Goal: Information Seeking & Learning: Learn about a topic

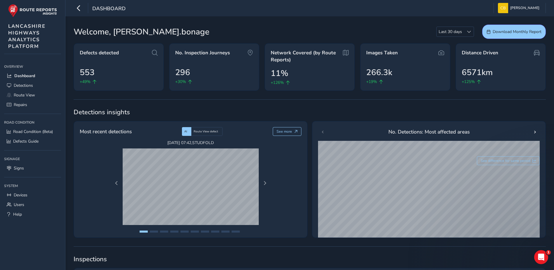
click at [410, 109] on span "Detections insights" at bounding box center [310, 112] width 472 height 9
click at [374, 108] on span "Detections insights" at bounding box center [310, 112] width 472 height 9
click at [31, 84] on span "Detections" at bounding box center [23, 86] width 19 height 6
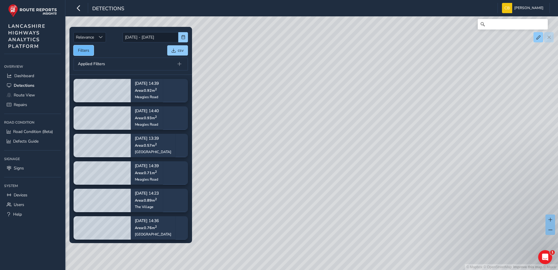
click at [76, 51] on button "Filters" at bounding box center [84, 50] width 20 height 10
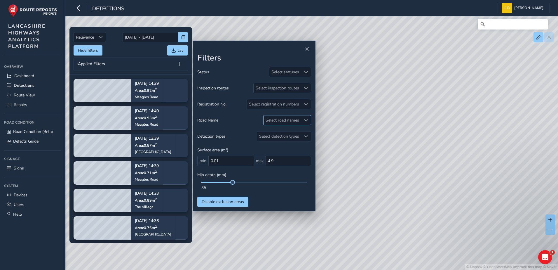
click at [296, 121] on div "Select road names" at bounding box center [282, 120] width 38 height 10
type input "more"
click at [295, 146] on div "[GEOGRAPHIC_DATA] ( 1 )" at bounding box center [298, 147] width 46 height 6
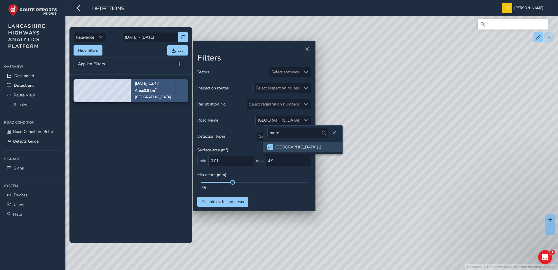
click at [147, 92] on span "Area: 0.92 m 2" at bounding box center [146, 90] width 22 height 5
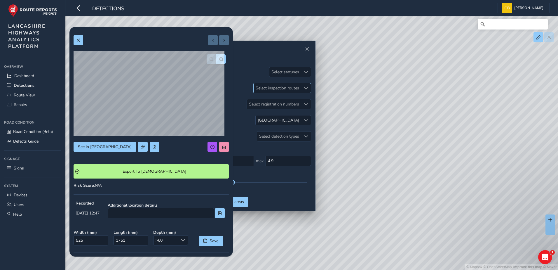
click at [273, 87] on div "Select inspection routes" at bounding box center [278, 88] width 48 height 10
type input "19700017"
click at [262, 117] on div at bounding box center [260, 115] width 6 height 6
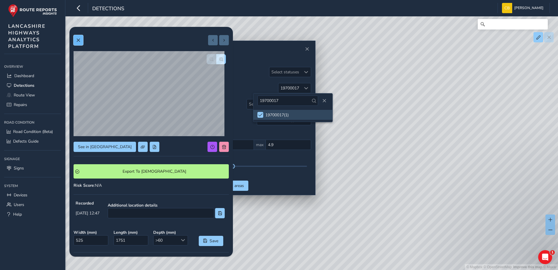
click at [81, 40] on button at bounding box center [79, 40] width 10 height 10
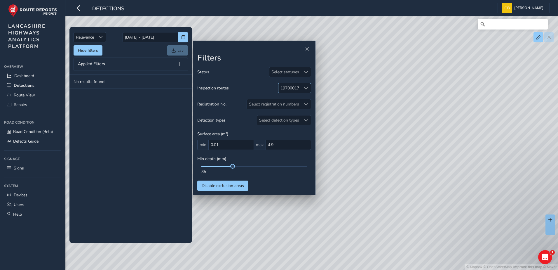
click at [292, 89] on div "19700017" at bounding box center [289, 88] width 19 height 6
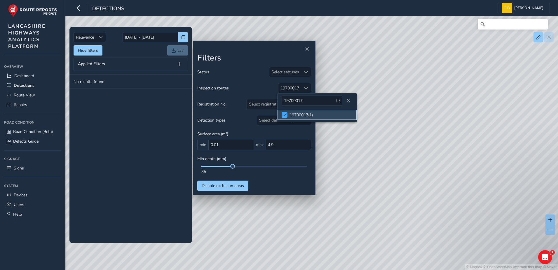
click at [284, 116] on span at bounding box center [284, 115] width 4 height 4
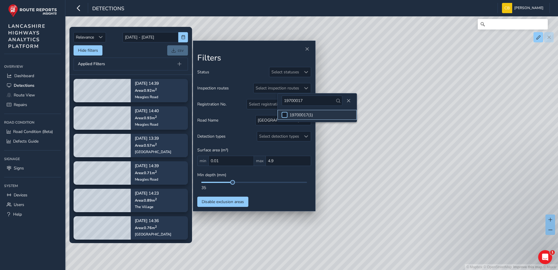
click at [284, 116] on div at bounding box center [285, 115] width 6 height 6
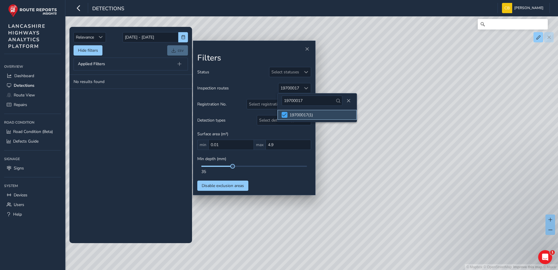
click at [284, 116] on span at bounding box center [284, 115] width 4 height 4
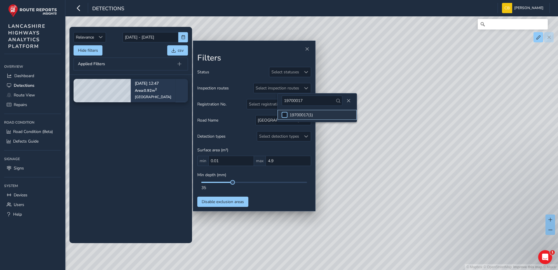
click at [284, 116] on div at bounding box center [285, 115] width 6 height 6
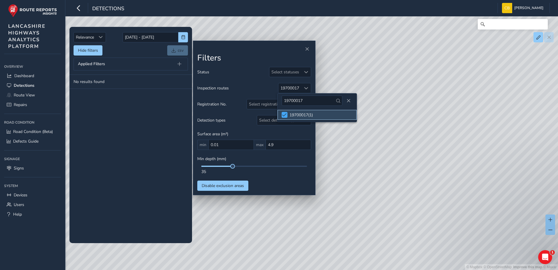
click at [284, 116] on span at bounding box center [284, 115] width 4 height 4
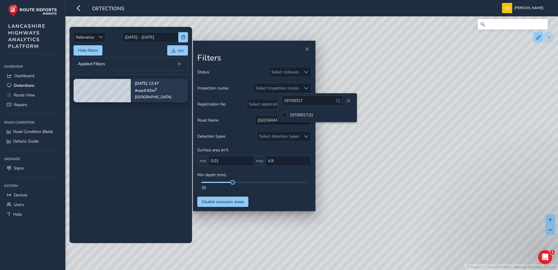
click at [254, 130] on div "Status Select statuses Inspection routes Select inspection routes Registration …" at bounding box center [254, 137] width 114 height 140
click at [301, 120] on div "[GEOGRAPHIC_DATA]" at bounding box center [279, 120] width 46 height 10
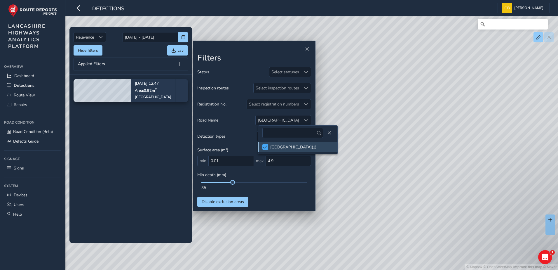
click at [267, 145] on span at bounding box center [265, 147] width 4 height 4
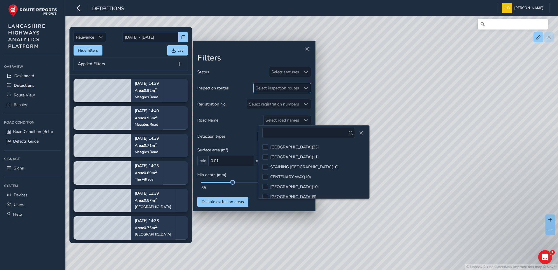
click at [288, 91] on div "Select inspection routes" at bounding box center [278, 88] width 48 height 10
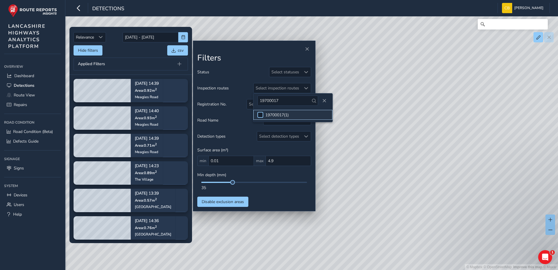
click at [260, 116] on div at bounding box center [260, 115] width 6 height 6
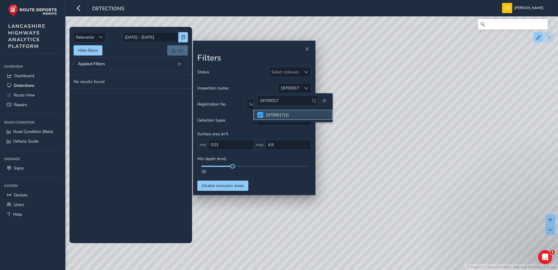
click at [261, 116] on span at bounding box center [260, 115] width 4 height 4
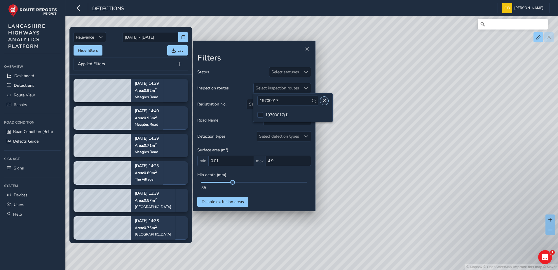
click at [322, 99] on span "Close" at bounding box center [324, 101] width 4 height 4
click at [299, 120] on div "Select road names" at bounding box center [282, 120] width 38 height 10
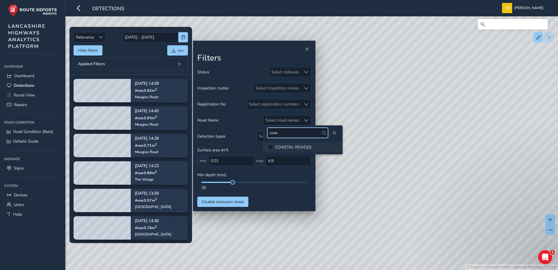
type input "coas"
click at [290, 144] on div "COASTAL ROAD ( 2 )" at bounding box center [293, 147] width 36 height 6
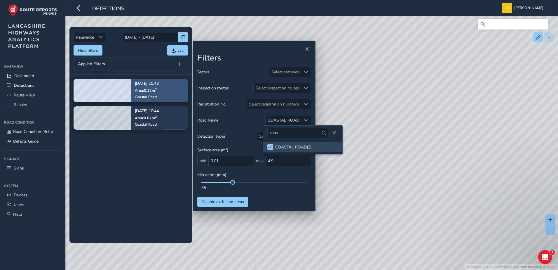
click at [155, 93] on div "[DATE] 10:43 Area: 0.12 m [STREET_ADDRESS]" at bounding box center [147, 91] width 24 height 26
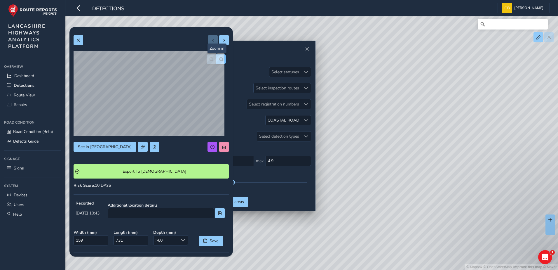
click at [219, 59] on span "button" at bounding box center [221, 59] width 4 height 4
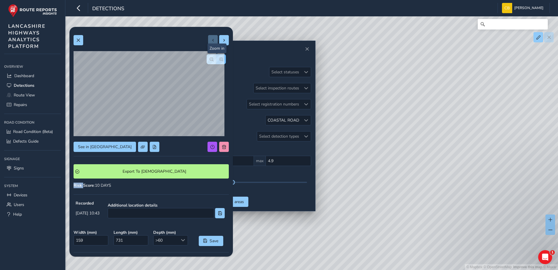
click at [217, 59] on div at bounding box center [216, 59] width 19 height 10
drag, startPoint x: 217, startPoint y: 59, endPoint x: 210, endPoint y: 60, distance: 7.2
click at [211, 60] on button "button" at bounding box center [212, 59] width 10 height 10
click at [210, 60] on button "button" at bounding box center [212, 59] width 10 height 10
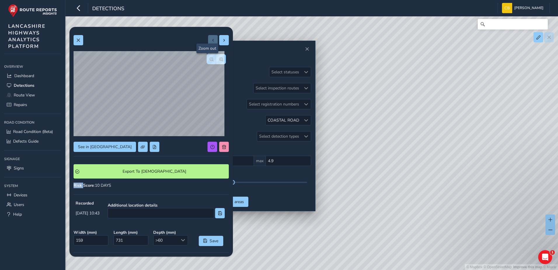
click at [210, 60] on button "button" at bounding box center [212, 59] width 10 height 10
click at [210, 60] on div at bounding box center [216, 59] width 19 height 10
click at [222, 41] on span at bounding box center [224, 40] width 4 height 4
type input "234"
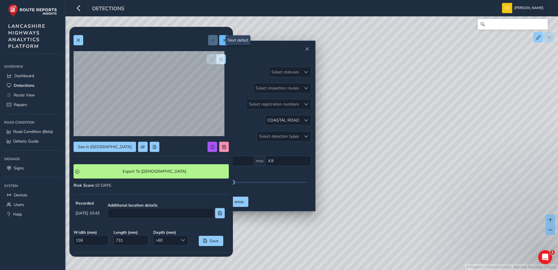
type input "318"
click at [216, 56] on button "button" at bounding box center [221, 59] width 10 height 10
click at [217, 56] on button "button" at bounding box center [221, 59] width 10 height 10
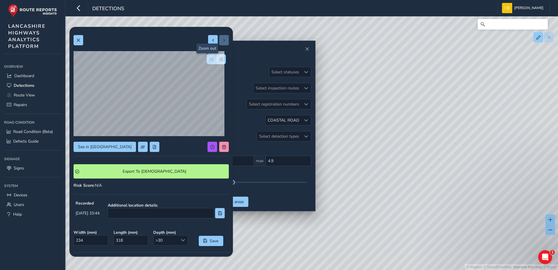
click at [209, 58] on span "button" at bounding box center [211, 59] width 4 height 4
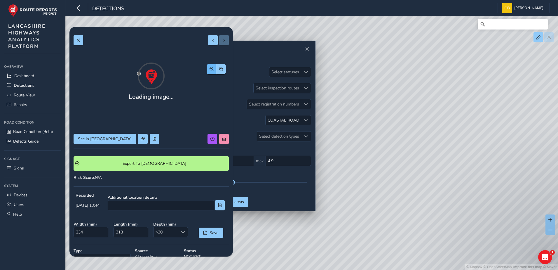
click at [208, 58] on div "Loading image... See in Route View Export To Symology Risk Score : N/A Recorded…" at bounding box center [151, 176] width 155 height 291
click at [209, 67] on span "button" at bounding box center [211, 69] width 4 height 4
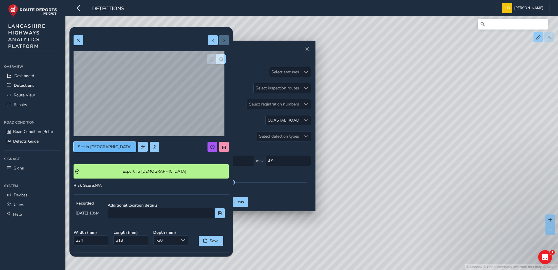
click at [93, 143] on button "See in [GEOGRAPHIC_DATA]" at bounding box center [105, 147] width 62 height 10
click at [101, 144] on button "See in [GEOGRAPHIC_DATA]" at bounding box center [105, 147] width 62 height 10
click at [79, 39] on span at bounding box center [78, 40] width 4 height 4
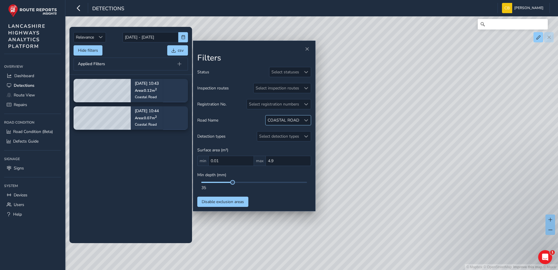
click at [307, 120] on span at bounding box center [306, 120] width 4 height 4
click at [273, 147] on span at bounding box center [272, 147] width 4 height 4
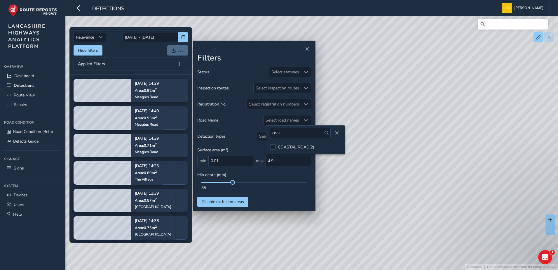
click at [286, 139] on div "coas" at bounding box center [305, 132] width 79 height 14
click at [291, 133] on input "coas" at bounding box center [300, 133] width 61 height 10
type input "marine"
click at [293, 147] on div "[GEOGRAPHIC_DATA] ( 1 )" at bounding box center [301, 147] width 46 height 6
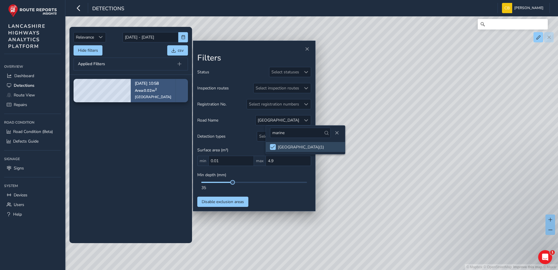
click at [142, 85] on p "[DATE] 10:58" at bounding box center [153, 84] width 36 height 4
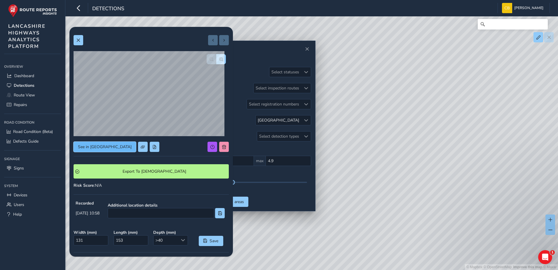
click at [103, 147] on span "See in [GEOGRAPHIC_DATA]" at bounding box center [105, 147] width 54 height 6
click at [92, 146] on span "See in [GEOGRAPHIC_DATA]" at bounding box center [105, 147] width 54 height 6
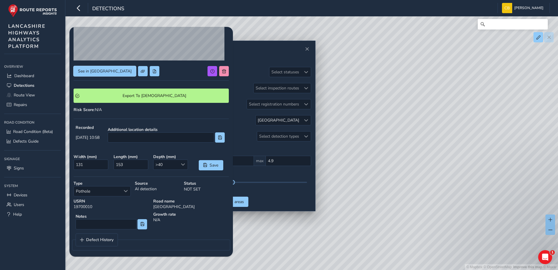
scroll to position [78, 0]
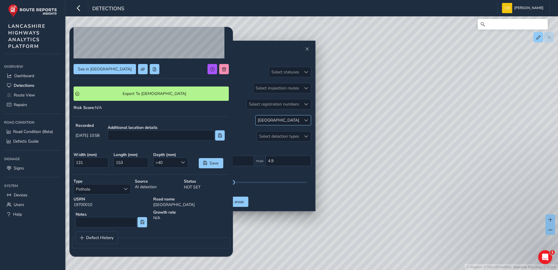
click at [306, 122] on span at bounding box center [306, 120] width 4 height 4
click at [302, 134] on input "marine" at bounding box center [290, 133] width 61 height 10
click at [264, 145] on span at bounding box center [263, 147] width 4 height 4
click at [275, 134] on input "marine" at bounding box center [290, 133] width 61 height 10
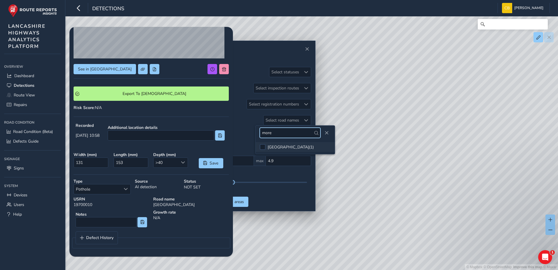
type input "more"
click at [275, 143] on li "[GEOGRAPHIC_DATA] ( 1 )" at bounding box center [295, 147] width 79 height 10
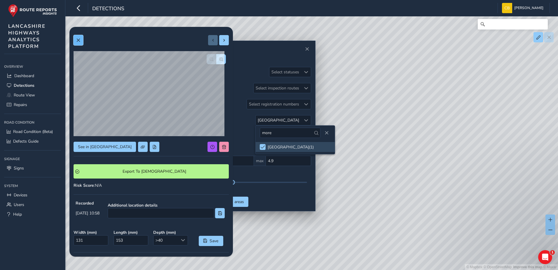
click at [81, 44] on button at bounding box center [79, 40] width 10 height 10
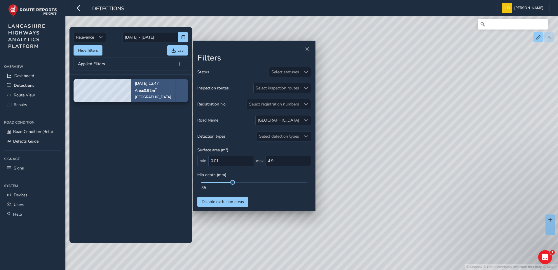
click at [144, 88] on span "Area: 0.92 m 2" at bounding box center [146, 90] width 22 height 5
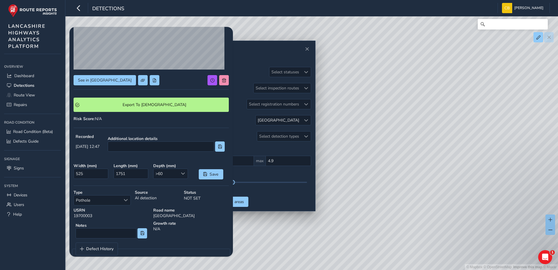
scroll to position [78, 0]
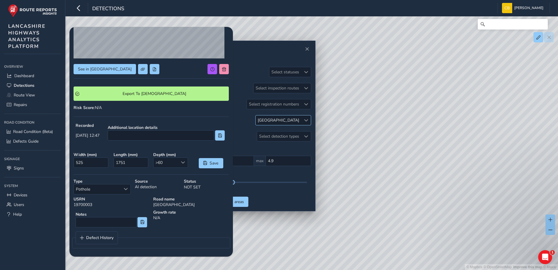
click at [306, 116] on div at bounding box center [306, 120] width 10 height 10
click at [266, 149] on span at bounding box center [265, 147] width 4 height 4
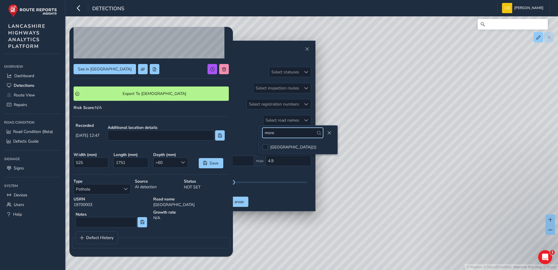
click at [280, 133] on input "more" at bounding box center [292, 133] width 61 height 10
type input "heysham"
click at [274, 144] on li "[GEOGRAPHIC_DATA] ( 5 )" at bounding box center [297, 147] width 79 height 10
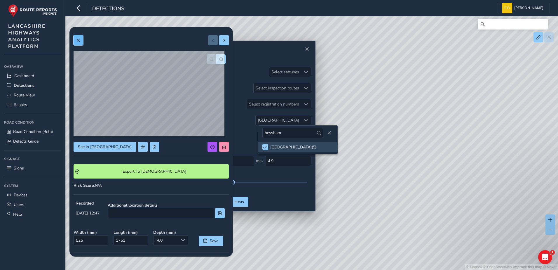
click at [82, 45] on button at bounding box center [79, 40] width 10 height 10
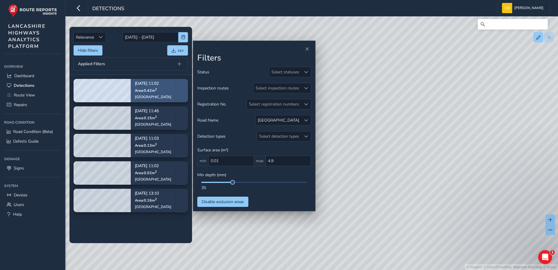
click at [147, 93] on div "[DATE] 11:02 Area: 0.42 m [STREET_ADDRESS]" at bounding box center [153, 91] width 36 height 26
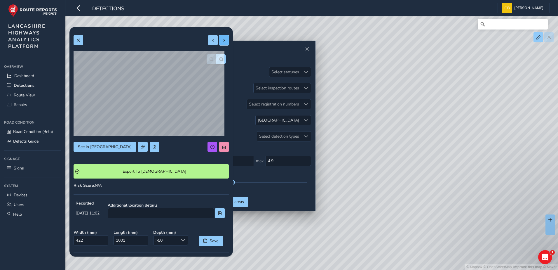
click at [222, 41] on span at bounding box center [224, 40] width 4 height 4
type input "89"
type input "223"
click at [222, 41] on span at bounding box center [224, 40] width 4 height 4
type input "343"
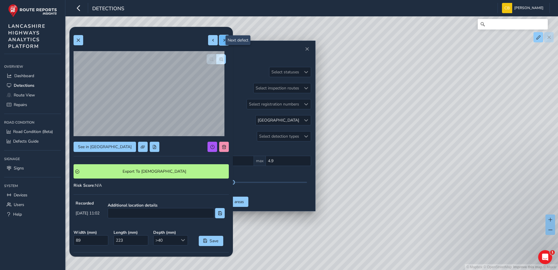
type input "383"
click at [222, 41] on span at bounding box center [224, 40] width 4 height 4
type input "314"
type input "487"
click at [220, 41] on div at bounding box center [218, 40] width 21 height 10
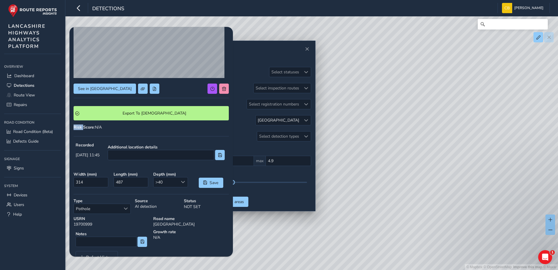
scroll to position [58, 0]
click at [204, 135] on div "See in Route View Export To Symology Risk Score : N/A Recorded [DATE] 11:45 Add…" at bounding box center [151, 122] width 155 height 299
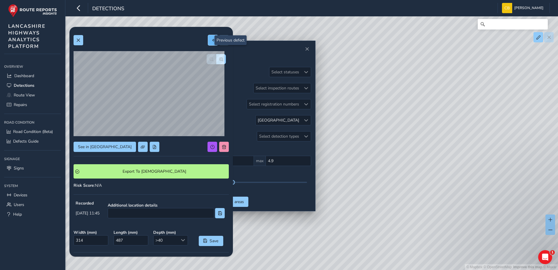
click at [211, 40] on span at bounding box center [213, 40] width 4 height 4
type input "343"
type input "383"
click at [208, 43] on button at bounding box center [213, 40] width 10 height 10
type input "89"
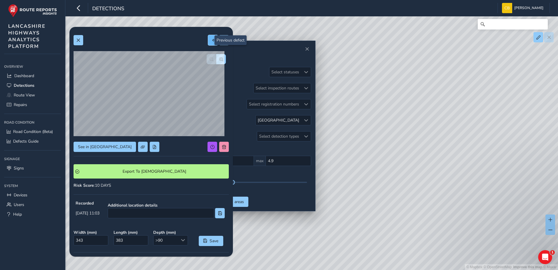
type input "223"
click at [211, 40] on span at bounding box center [213, 40] width 4 height 4
type input "422"
type input "1001"
click at [211, 42] on span at bounding box center [213, 40] width 4 height 4
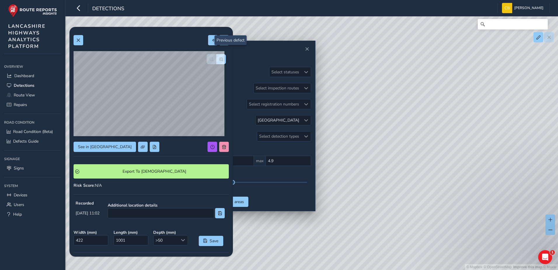
type input "407"
type input "384"
click at [79, 44] on button at bounding box center [79, 40] width 10 height 10
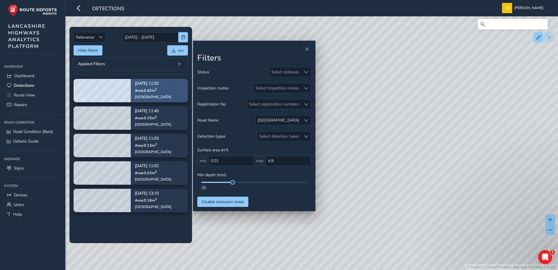
click at [131, 88] on div "[DATE] 11:02 Area: 0.42 m [STREET_ADDRESS]" at bounding box center [153, 91] width 45 height 34
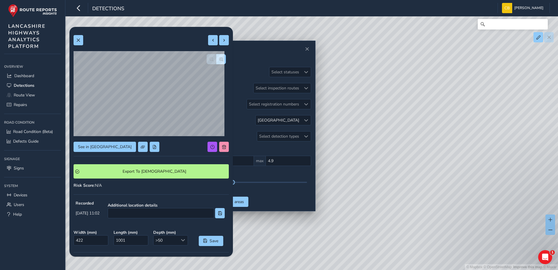
drag, startPoint x: 365, startPoint y: 152, endPoint x: 381, endPoint y: 81, distance: 72.6
click at [381, 81] on div "© Mapbox © OpenStreetMap Improve this map © Maxar" at bounding box center [279, 135] width 558 height 270
drag, startPoint x: 372, startPoint y: 148, endPoint x: 404, endPoint y: 145, distance: 32.8
click at [404, 145] on div "© Mapbox © OpenStreetMap Improve this map © Maxar" at bounding box center [279, 135] width 558 height 270
click at [219, 58] on span "button" at bounding box center [221, 59] width 4 height 4
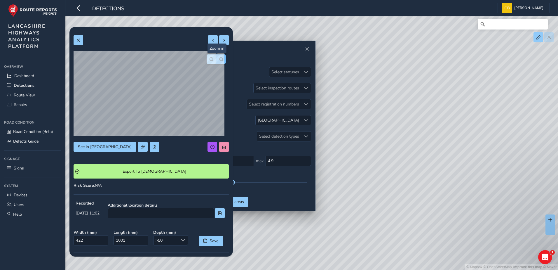
click at [219, 58] on span "button" at bounding box center [221, 59] width 4 height 4
click at [209, 60] on span "button" at bounding box center [211, 59] width 4 height 4
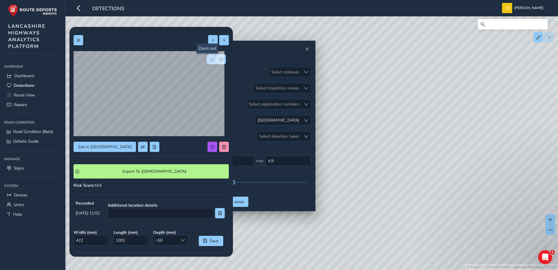
click at [209, 60] on span "button" at bounding box center [211, 59] width 4 height 4
click at [207, 60] on div at bounding box center [216, 59] width 19 height 10
click at [219, 43] on button at bounding box center [224, 40] width 10 height 10
type input "89"
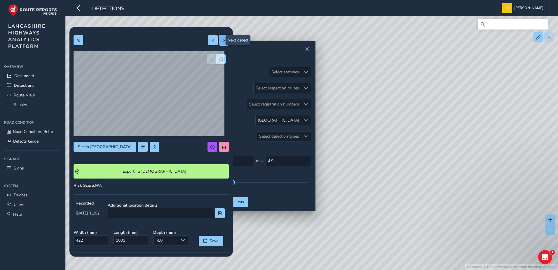
type input "223"
click at [219, 43] on button at bounding box center [224, 40] width 10 height 10
type input "343"
type input "383"
click at [219, 41] on button at bounding box center [224, 40] width 10 height 10
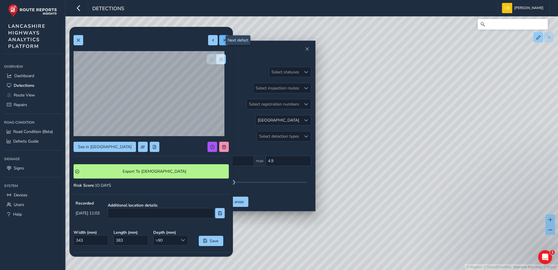
type input "314"
type input "487"
click at [219, 60] on span "button" at bounding box center [221, 59] width 4 height 4
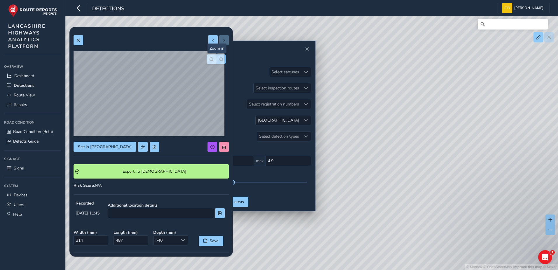
click at [219, 60] on span "button" at bounding box center [221, 59] width 4 height 4
click at [209, 58] on span "button" at bounding box center [211, 59] width 4 height 4
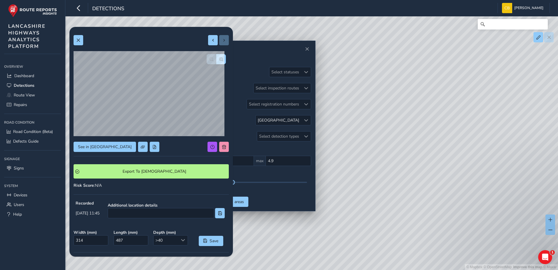
click at [207, 58] on div at bounding box center [216, 59] width 19 height 10
click at [220, 56] on button "button" at bounding box center [221, 59] width 10 height 10
click at [211, 57] on button "button" at bounding box center [212, 59] width 10 height 10
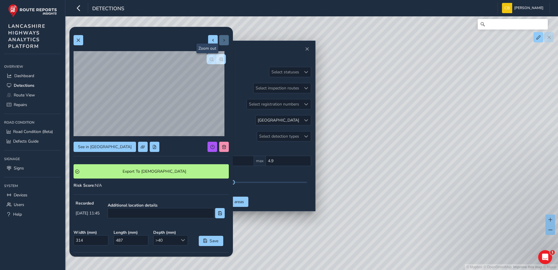
click at [211, 57] on button "button" at bounding box center [212, 59] width 10 height 10
click at [211, 57] on div at bounding box center [216, 59] width 19 height 10
click at [211, 42] on span at bounding box center [213, 40] width 4 height 4
type input "343"
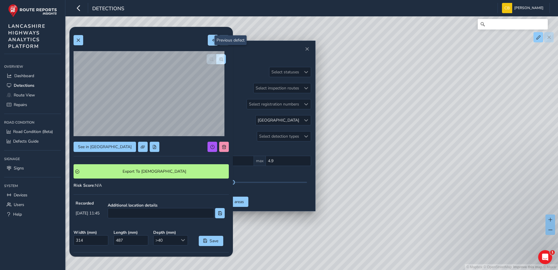
type input "383"
click at [218, 55] on button "button" at bounding box center [221, 59] width 10 height 10
click at [207, 56] on button "button" at bounding box center [212, 59] width 10 height 10
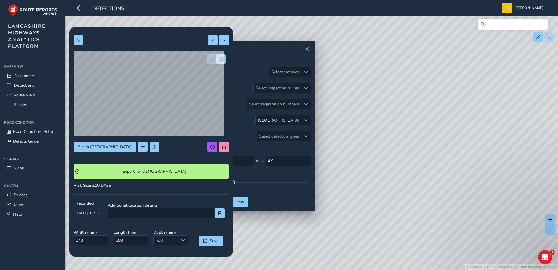
click at [207, 56] on div at bounding box center [216, 59] width 19 height 10
click at [211, 39] on span at bounding box center [213, 40] width 4 height 4
type input "89"
type input "223"
click at [219, 57] on span "button" at bounding box center [221, 59] width 4 height 4
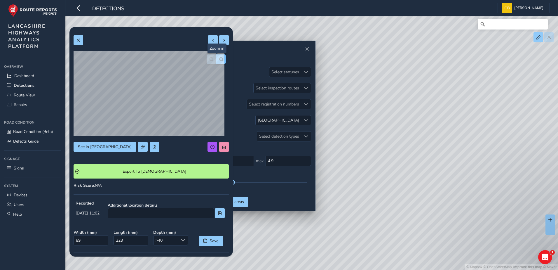
click at [219, 57] on span "button" at bounding box center [221, 59] width 4 height 4
click at [209, 57] on span "button" at bounding box center [211, 59] width 4 height 4
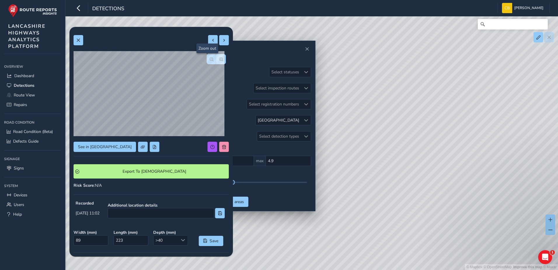
click at [209, 57] on span "button" at bounding box center [211, 59] width 4 height 4
click at [97, 145] on span "See in [GEOGRAPHIC_DATA]" at bounding box center [105, 147] width 54 height 6
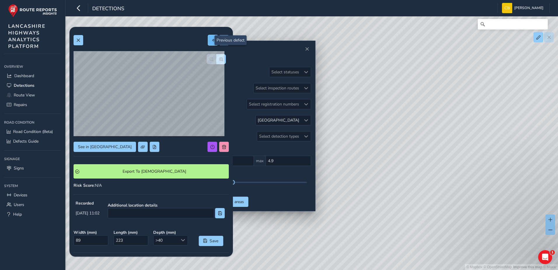
click at [211, 42] on span at bounding box center [213, 40] width 4 height 4
type input "422"
type input "1001"
click at [219, 57] on span "button" at bounding box center [221, 59] width 4 height 4
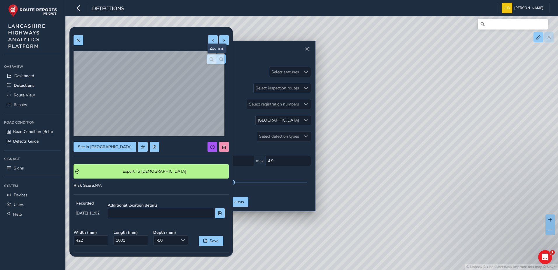
click at [219, 57] on span "button" at bounding box center [221, 59] width 4 height 4
click at [210, 58] on button "button" at bounding box center [212, 59] width 10 height 10
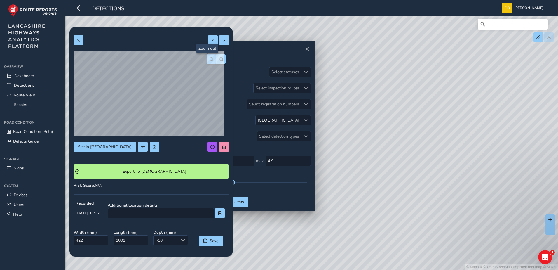
click at [210, 58] on button "button" at bounding box center [212, 59] width 10 height 10
click at [210, 58] on div at bounding box center [216, 59] width 19 height 10
click at [211, 40] on span at bounding box center [213, 40] width 4 height 4
type input "407"
type input "384"
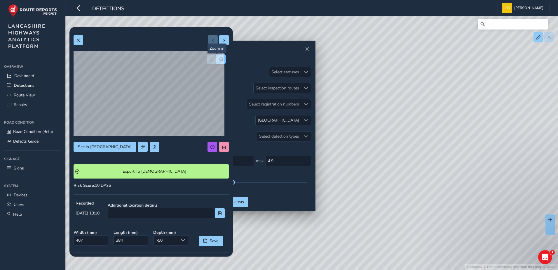
click at [219, 60] on span "button" at bounding box center [221, 59] width 4 height 4
click at [209, 59] on span "button" at bounding box center [211, 59] width 4 height 4
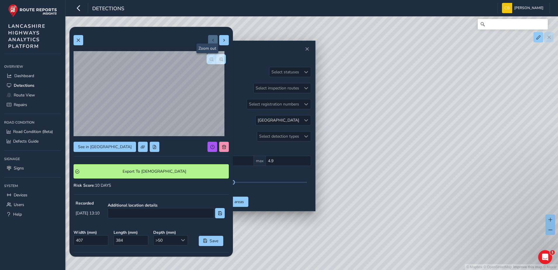
click at [209, 59] on span "button" at bounding box center [211, 59] width 4 height 4
click at [220, 37] on button at bounding box center [224, 40] width 10 height 10
type input "422"
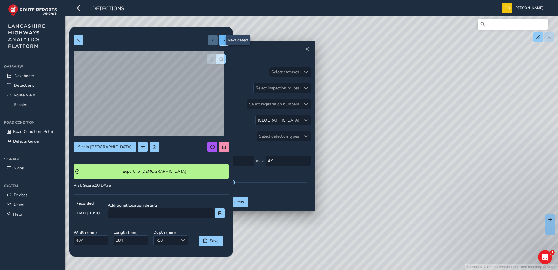
type input "1001"
click at [220, 37] on button at bounding box center [224, 40] width 10 height 10
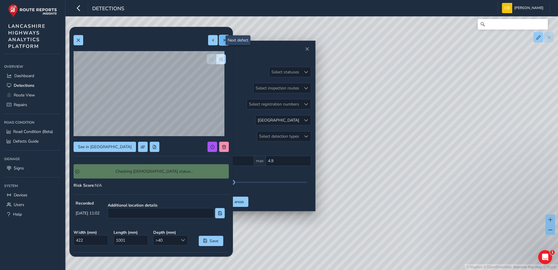
type input "89"
type input "223"
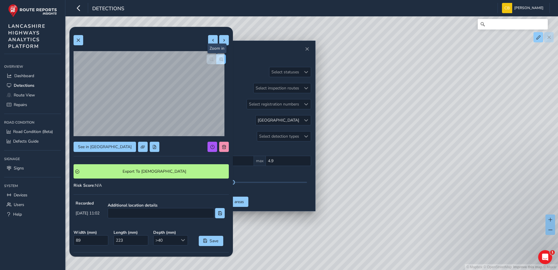
click at [219, 59] on span "button" at bounding box center [221, 59] width 4 height 4
click at [78, 40] on span at bounding box center [78, 40] width 4 height 4
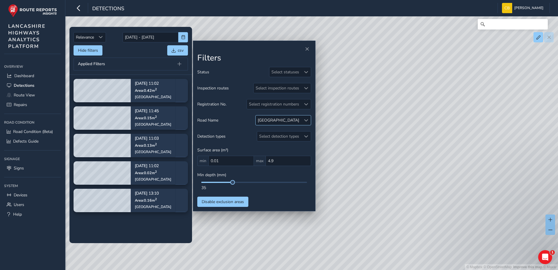
click at [303, 120] on div at bounding box center [306, 120] width 10 height 10
click at [271, 146] on span at bounding box center [271, 147] width 4 height 4
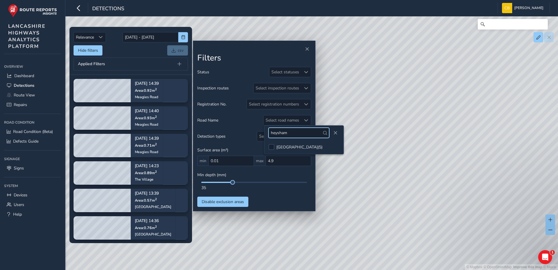
click at [290, 134] on input "heysham" at bounding box center [298, 133] width 61 height 10
click at [290, 133] on input "heysham" at bounding box center [298, 133] width 61 height 10
type input "broad"
drag, startPoint x: 287, startPoint y: 133, endPoint x: 249, endPoint y: 133, distance: 37.6
click at [249, 133] on body "Detections [PERSON_NAME] Bonage Colour Scheme: Dark Dim Light Logout Relevance …" at bounding box center [279, 135] width 558 height 270
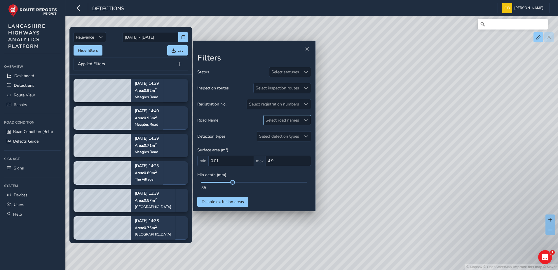
click at [276, 122] on div "Select road names" at bounding box center [282, 120] width 38 height 10
click at [280, 133] on input "broad" at bounding box center [297, 133] width 61 height 10
click at [281, 133] on input "broad" at bounding box center [297, 133] width 61 height 10
click at [284, 145] on div "[GEOGRAPHIC_DATA] ( 11 )" at bounding box center [299, 147] width 48 height 6
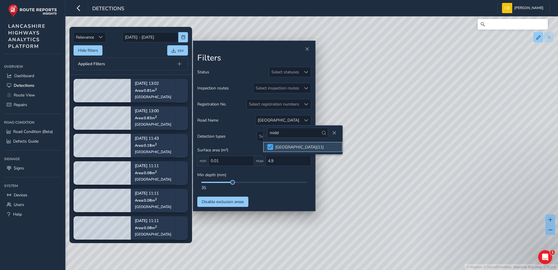
click at [268, 146] on span at bounding box center [270, 147] width 4 height 4
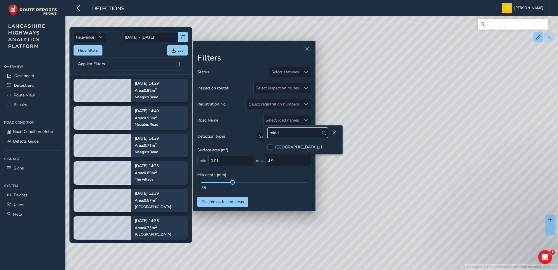
click at [284, 134] on input "midd" at bounding box center [297, 133] width 61 height 10
click at [314, 131] on input "bay" at bounding box center [297, 133] width 61 height 10
type input "b"
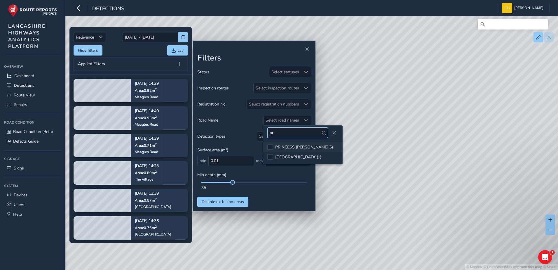
type input "pr"
click at [327, 143] on li "PRINCESS [PERSON_NAME] ( 6 )" at bounding box center [302, 147] width 79 height 10
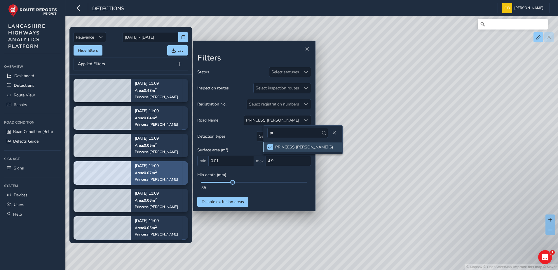
scroll to position [1, 0]
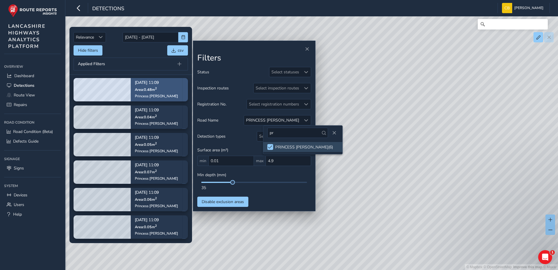
click at [156, 90] on span "Area: 0.48 m 2" at bounding box center [146, 89] width 22 height 5
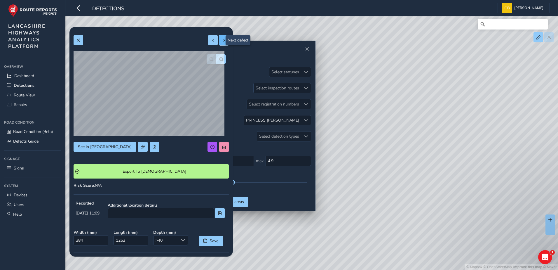
click at [219, 43] on button at bounding box center [224, 40] width 10 height 10
type input "136"
type input "354"
click at [211, 41] on span at bounding box center [213, 40] width 4 height 4
type input "384"
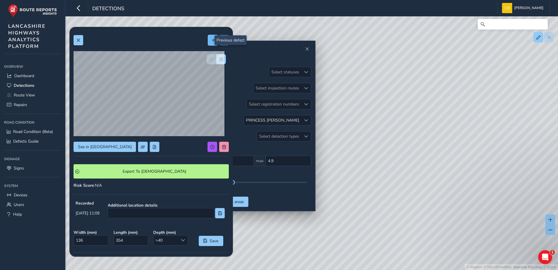
type input "1263"
click at [222, 41] on span at bounding box center [224, 40] width 4 height 4
type input "136"
type input "354"
click at [222, 41] on span at bounding box center [224, 40] width 4 height 4
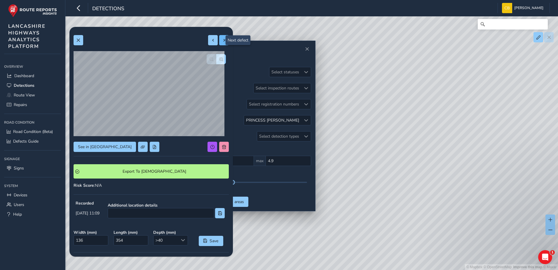
type input "94"
type input "440"
click at [221, 41] on div at bounding box center [218, 40] width 21 height 10
click at [212, 40] on button at bounding box center [213, 40] width 10 height 10
type input "136"
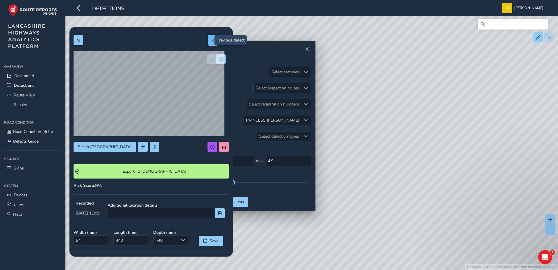
type input "354"
click at [211, 41] on span at bounding box center [213, 40] width 4 height 4
type input "384"
type input "1263"
click at [211, 41] on span at bounding box center [213, 40] width 4 height 4
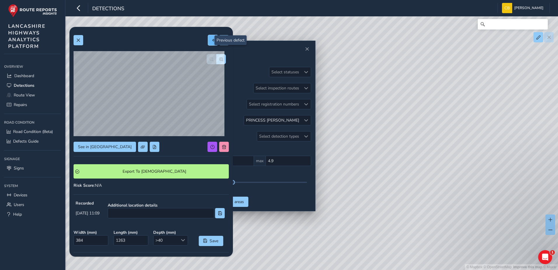
type input "93"
type input "756"
click at [219, 42] on button at bounding box center [224, 40] width 10 height 10
type input "384"
type input "1263"
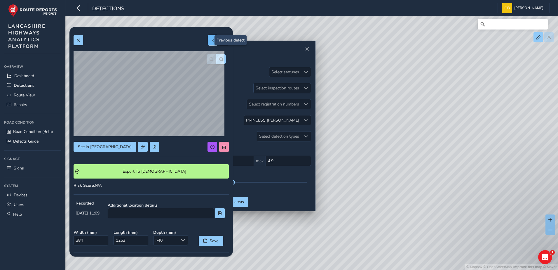
click at [211, 42] on span at bounding box center [213, 40] width 4 height 4
type input "93"
type input "756"
click at [211, 42] on span at bounding box center [213, 40] width 4 height 4
type input "94"
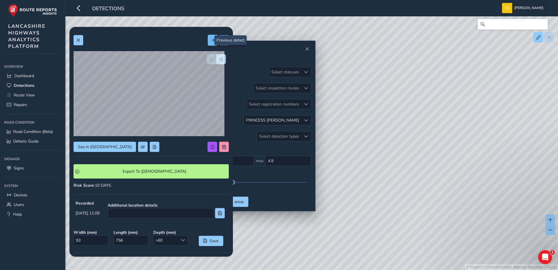
type input "680"
click at [219, 43] on button at bounding box center [224, 40] width 10 height 10
type input "93"
type input "756"
click at [211, 41] on button at bounding box center [213, 40] width 10 height 10
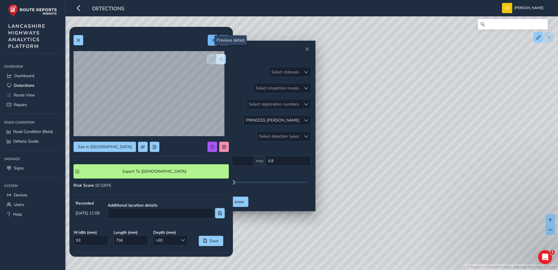
type input "94"
type input "680"
click at [211, 41] on button at bounding box center [213, 40] width 10 height 10
type input "174"
type input "293"
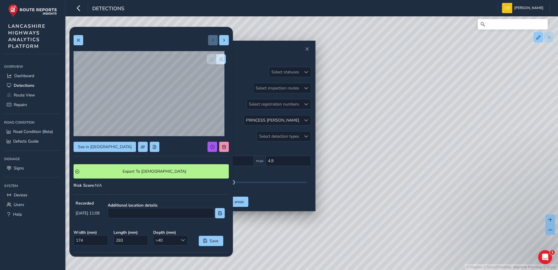
click at [211, 41] on div at bounding box center [218, 40] width 21 height 10
click at [219, 44] on button at bounding box center [224, 40] width 10 height 10
type input "94"
type input "680"
click at [219, 46] on div "See in Route View Export To Symology Risk Score : N/A Recorded [DATE] 11:09 Add…" at bounding box center [151, 180] width 155 height 299
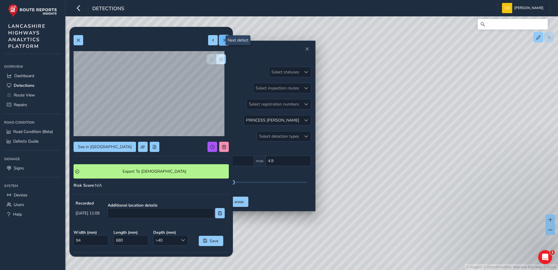
click at [219, 43] on button at bounding box center [224, 40] width 10 height 10
type input "93"
type input "756"
click at [222, 42] on span at bounding box center [224, 40] width 4 height 4
type input "384"
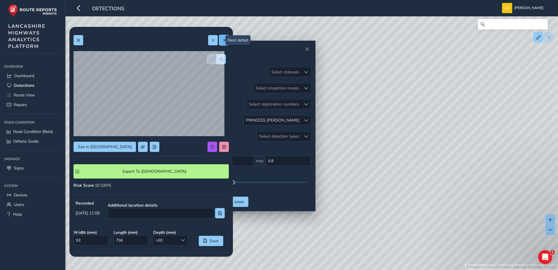
type input "1263"
click at [211, 38] on span at bounding box center [213, 40] width 4 height 4
type input "93"
type input "756"
click at [222, 39] on span at bounding box center [224, 40] width 4 height 4
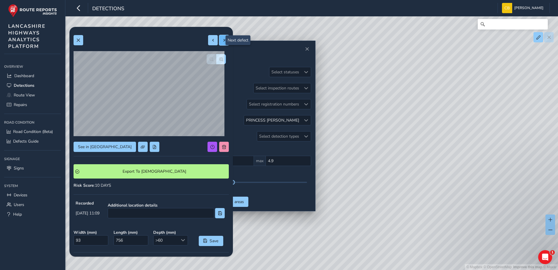
type input "384"
type input "1263"
click at [211, 42] on button at bounding box center [213, 40] width 10 height 10
type input "93"
type input "756"
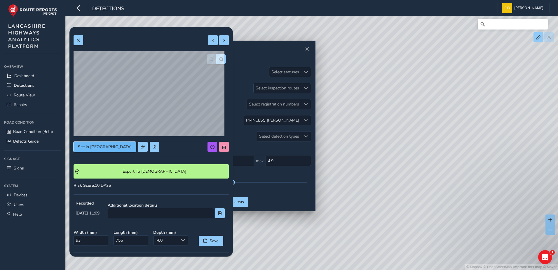
click at [102, 152] on button "See in [GEOGRAPHIC_DATA]" at bounding box center [105, 147] width 62 height 10
click at [210, 44] on button at bounding box center [213, 40] width 10 height 10
type input "94"
type input "680"
click at [222, 41] on button at bounding box center [224, 40] width 10 height 10
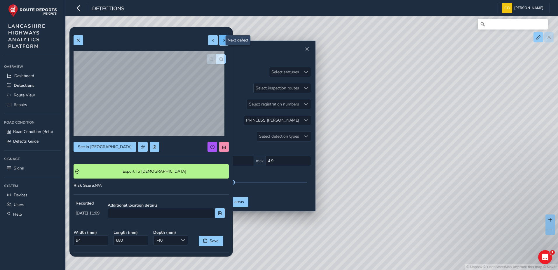
type input "93"
type input "756"
click at [222, 41] on button at bounding box center [224, 40] width 10 height 10
type input "384"
type input "1263"
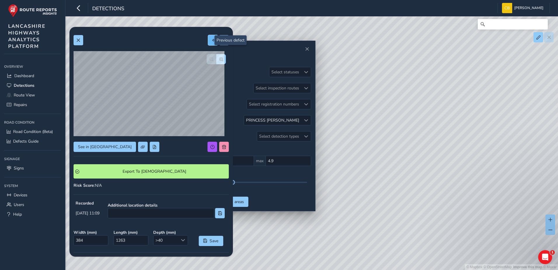
click at [213, 42] on button at bounding box center [213, 40] width 10 height 10
type input "93"
type input "756"
click at [211, 40] on span at bounding box center [213, 40] width 4 height 4
type input "94"
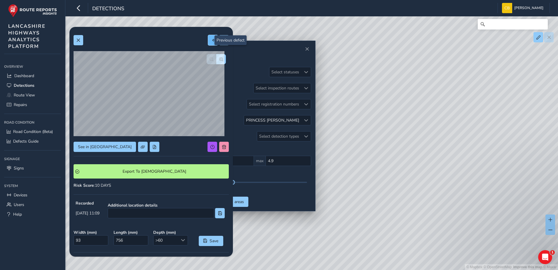
type input "680"
click at [222, 40] on span at bounding box center [224, 40] width 4 height 4
type input "93"
type input "756"
click at [222, 40] on span at bounding box center [224, 40] width 4 height 4
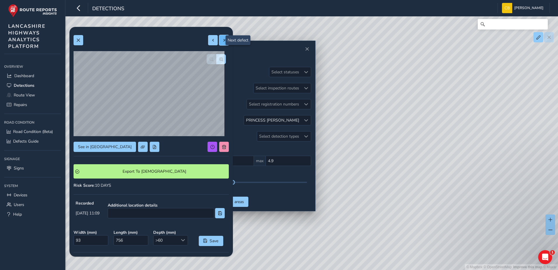
type input "384"
type input "1263"
click at [211, 41] on span at bounding box center [213, 40] width 4 height 4
type input "93"
type input "756"
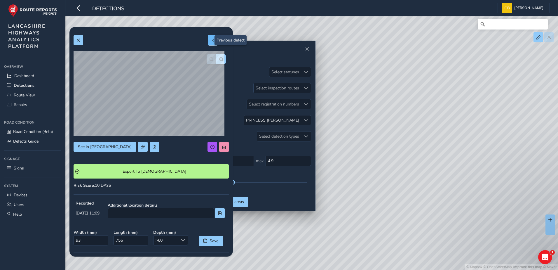
click at [211, 41] on span at bounding box center [213, 40] width 4 height 4
type input "94"
type input "680"
click at [211, 41] on span at bounding box center [213, 40] width 4 height 4
type input "174"
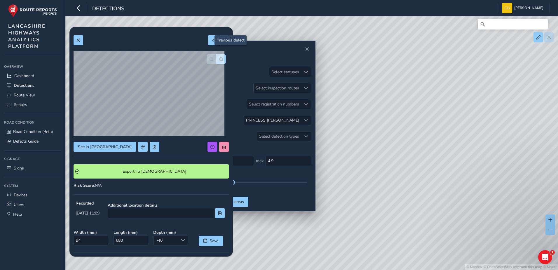
type input "293"
click at [208, 41] on div at bounding box center [218, 40] width 21 height 10
click at [221, 43] on button at bounding box center [224, 40] width 10 height 10
type input "94"
type input "680"
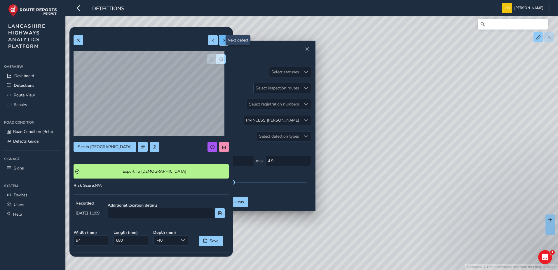
click at [221, 43] on button at bounding box center [224, 40] width 10 height 10
type input "93"
type input "756"
click at [221, 43] on button at bounding box center [224, 40] width 10 height 10
type input "384"
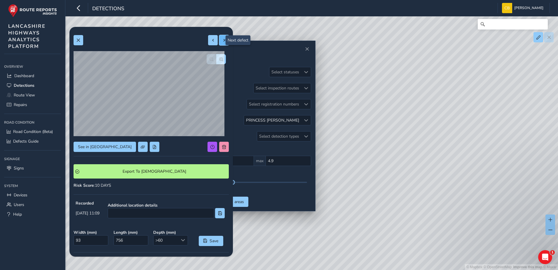
type input "1263"
click at [221, 43] on button at bounding box center [224, 40] width 10 height 10
type input "136"
type input "354"
click at [221, 43] on button at bounding box center [224, 40] width 10 height 10
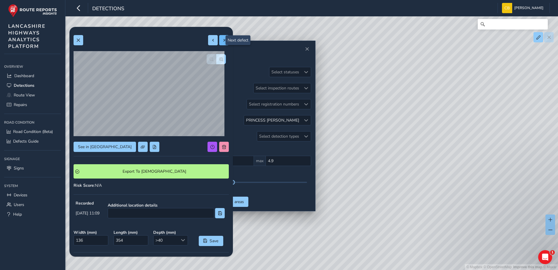
type input "94"
type input "440"
click at [221, 43] on div at bounding box center [218, 40] width 21 height 10
click at [219, 60] on span "button" at bounding box center [221, 59] width 4 height 4
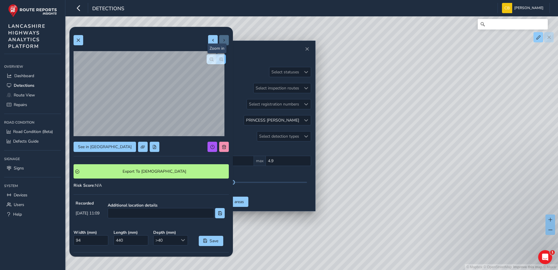
click at [219, 60] on span "button" at bounding box center [221, 59] width 4 height 4
click at [209, 61] on span "button" at bounding box center [211, 59] width 4 height 4
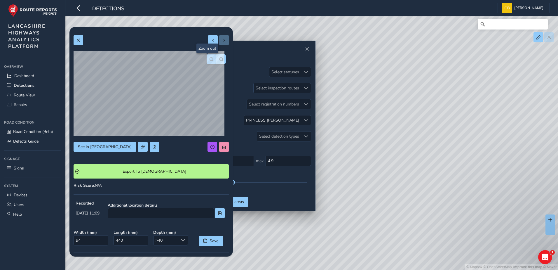
click at [209, 61] on span "button" at bounding box center [211, 59] width 4 height 4
click at [208, 61] on div at bounding box center [216, 59] width 19 height 10
click at [208, 43] on button at bounding box center [213, 40] width 10 height 10
type input "136"
type input "354"
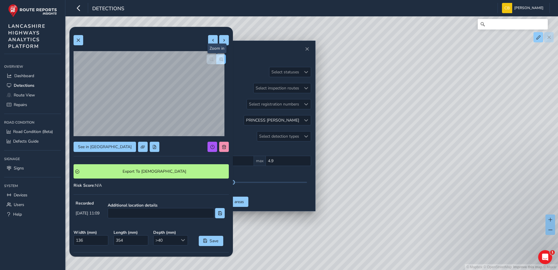
click at [216, 56] on button "button" at bounding box center [221, 59] width 10 height 10
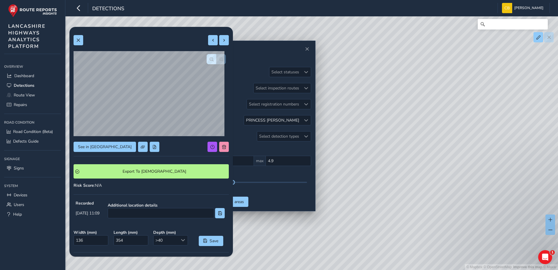
click at [216, 56] on div at bounding box center [216, 59] width 19 height 10
click at [209, 60] on span "button" at bounding box center [211, 59] width 4 height 4
click at [98, 145] on span "See in [GEOGRAPHIC_DATA]" at bounding box center [105, 147] width 54 height 6
click at [209, 59] on span "button" at bounding box center [211, 59] width 4 height 4
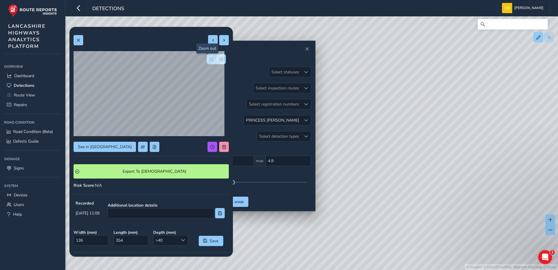
click at [209, 59] on span "button" at bounding box center [211, 59] width 4 height 4
click at [219, 58] on span "button" at bounding box center [221, 59] width 4 height 4
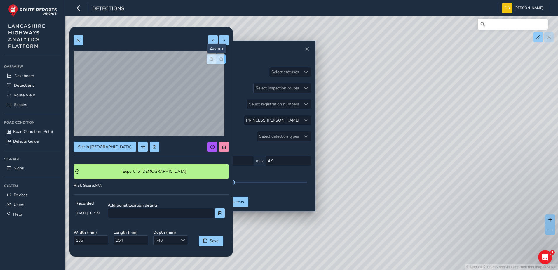
click at [219, 58] on span "button" at bounding box center [221, 59] width 4 height 4
click at [219, 58] on div at bounding box center [216, 59] width 19 height 10
click at [209, 60] on span "button" at bounding box center [211, 59] width 4 height 4
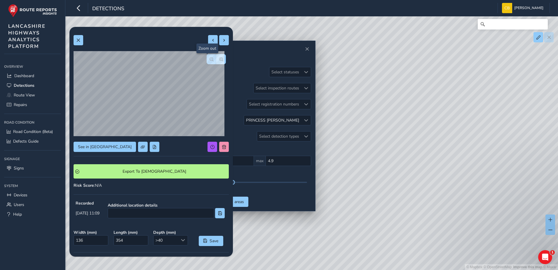
click at [209, 60] on span "button" at bounding box center [211, 59] width 4 height 4
click at [207, 60] on div at bounding box center [216, 59] width 19 height 10
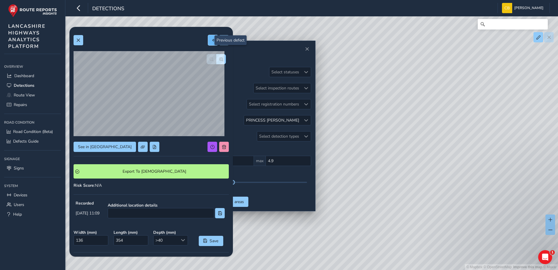
click at [211, 39] on span at bounding box center [213, 40] width 4 height 4
type input "384"
type input "1263"
click at [104, 143] on button "See in [GEOGRAPHIC_DATA]" at bounding box center [105, 147] width 62 height 10
click at [211, 39] on span at bounding box center [213, 40] width 4 height 4
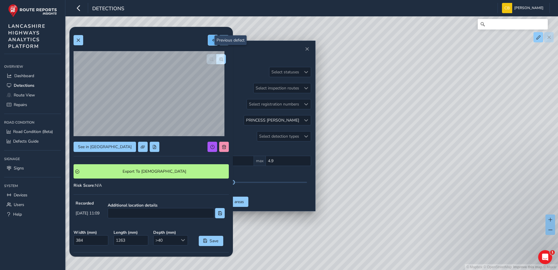
type input "93"
type input "756"
click at [211, 39] on span at bounding box center [213, 40] width 4 height 4
type input "94"
type input "680"
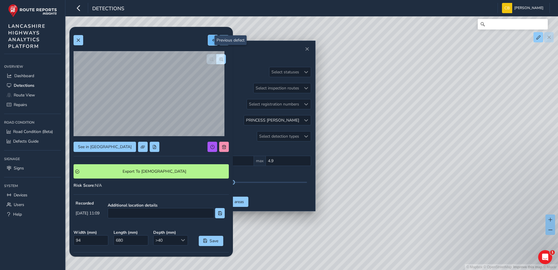
click at [211, 39] on span at bounding box center [213, 40] width 4 height 4
type input "174"
type input "293"
click at [219, 41] on button at bounding box center [224, 40] width 10 height 10
type input "94"
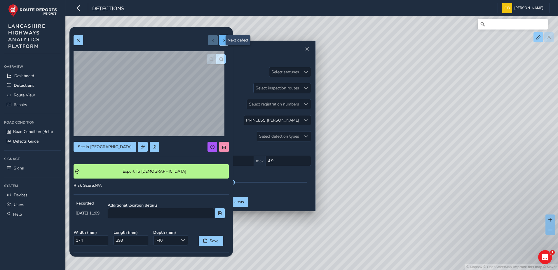
type input "680"
click at [219, 41] on button at bounding box center [224, 40] width 10 height 10
type input "93"
type input "756"
click at [219, 41] on button at bounding box center [224, 40] width 10 height 10
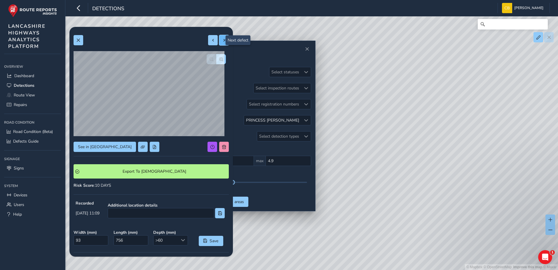
type input "384"
type input "1263"
click at [219, 41] on button at bounding box center [224, 40] width 10 height 10
type input "136"
type input "354"
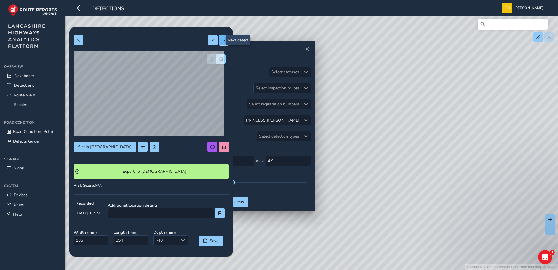
click at [219, 41] on button at bounding box center [224, 40] width 10 height 10
type input "94"
type input "440"
click at [216, 41] on div at bounding box center [218, 40] width 21 height 10
click at [79, 40] on span at bounding box center [78, 40] width 4 height 4
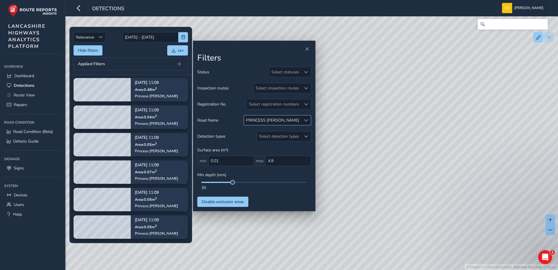
click at [308, 121] on div at bounding box center [306, 120] width 10 height 10
click at [287, 131] on input "pr" at bounding box center [275, 133] width 61 height 10
click at [256, 131] on input "[PERSON_NAME]" at bounding box center [275, 133] width 61 height 10
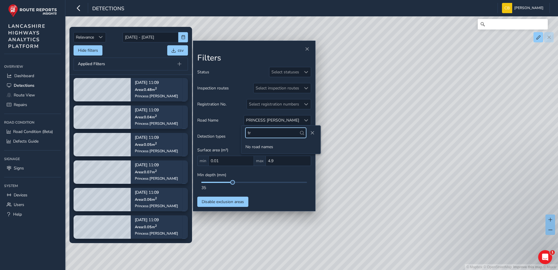
type input "t"
click at [312, 135] on button "Close" at bounding box center [312, 133] width 8 height 8
click at [307, 122] on div at bounding box center [306, 120] width 10 height 10
click at [252, 146] on li "PRINCESS [PERSON_NAME] ( 6 )" at bounding box center [280, 147] width 79 height 10
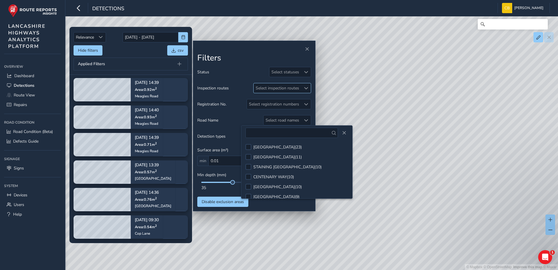
click at [282, 92] on div "Select inspection routes" at bounding box center [278, 88] width 48 height 10
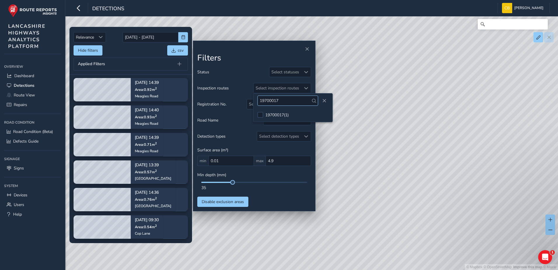
click at [282, 102] on input "19700017" at bounding box center [287, 100] width 61 height 10
type input "19703124"
click at [261, 114] on div at bounding box center [260, 115] width 6 height 6
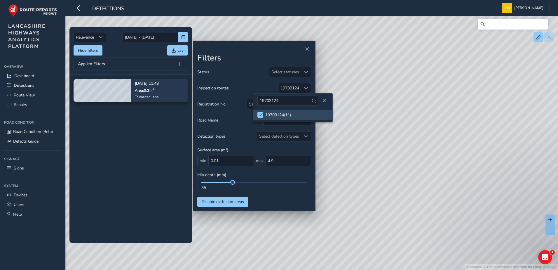
click at [299, 131] on div "Status Select statuses Inspection routes 19703124 Registration No. Select regis…" at bounding box center [254, 137] width 114 height 140
click at [294, 126] on div "Status Select statuses Inspection routes 19703124 Registration No. Select regis…" at bounding box center [254, 137] width 114 height 140
click at [294, 122] on div "Select road names" at bounding box center [282, 120] width 38 height 10
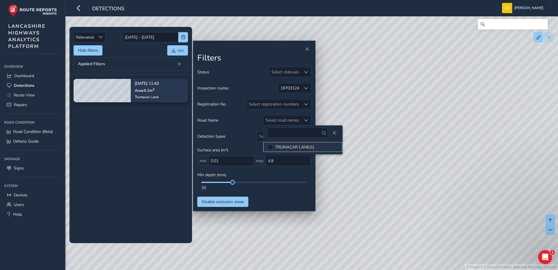
click at [284, 145] on div "TRUMACAR LANE ( 1 )" at bounding box center [294, 147] width 39 height 6
click at [304, 90] on span at bounding box center [306, 88] width 4 height 4
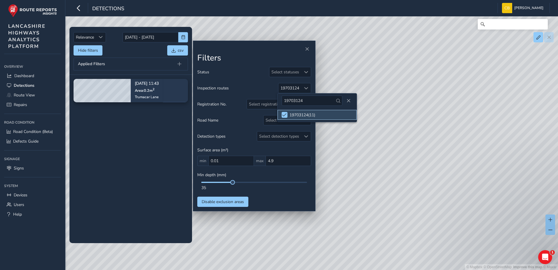
click at [287, 114] on li "19703124 ( 11 )" at bounding box center [316, 115] width 79 height 10
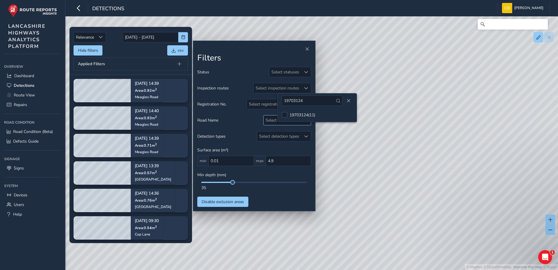
click at [272, 123] on div "Select road names" at bounding box center [282, 120] width 38 height 10
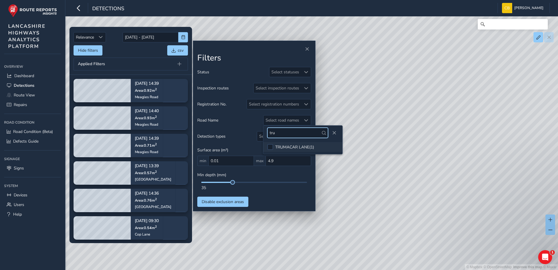
type input "tru"
click at [284, 146] on div "TRUMACAR LANE ( 1 )" at bounding box center [294, 147] width 39 height 6
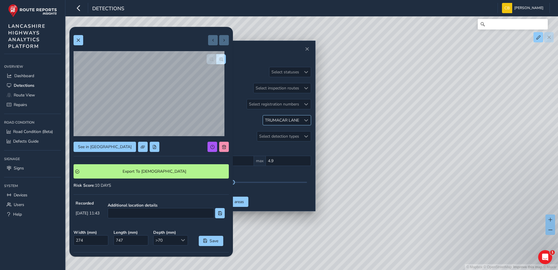
click at [306, 124] on div at bounding box center [306, 120] width 10 height 10
click at [289, 137] on input "tru" at bounding box center [297, 133] width 61 height 10
click at [331, 133] on span "Close" at bounding box center [333, 133] width 4 height 4
click at [303, 121] on div at bounding box center [306, 120] width 10 height 10
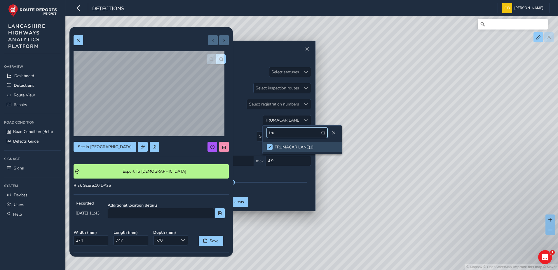
click at [285, 135] on input "tru" at bounding box center [297, 133] width 61 height 10
click at [269, 145] on span at bounding box center [269, 147] width 4 height 4
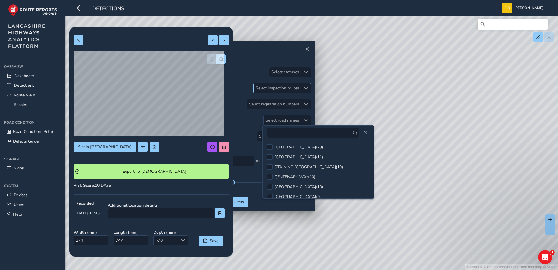
click at [306, 86] on span at bounding box center [306, 88] width 4 height 4
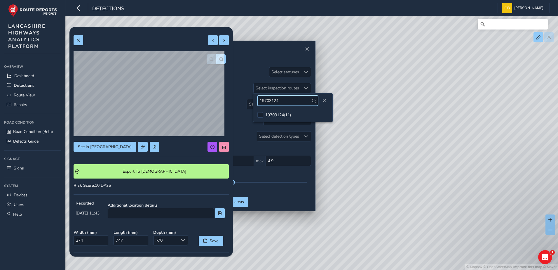
click at [295, 100] on input "19703124" at bounding box center [287, 100] width 61 height 10
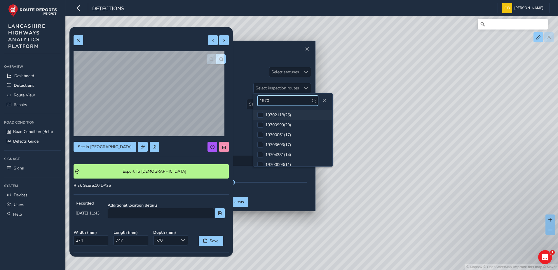
type input "1970"
click at [289, 116] on div "19702118 ( 25 )" at bounding box center [278, 115] width 26 height 6
click at [242, 134] on div "Detection types Select detection types" at bounding box center [254, 136] width 114 height 10
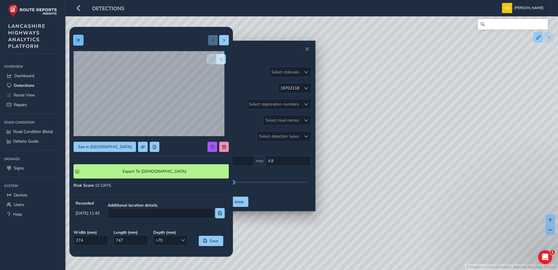
click at [76, 38] on button at bounding box center [79, 40] width 10 height 10
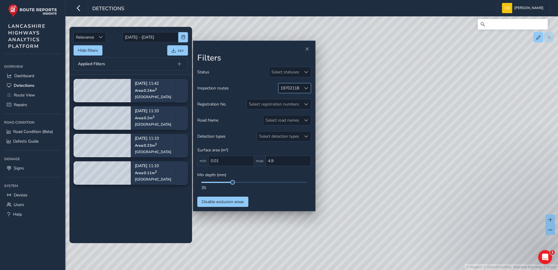
click at [306, 87] on span at bounding box center [306, 88] width 4 height 4
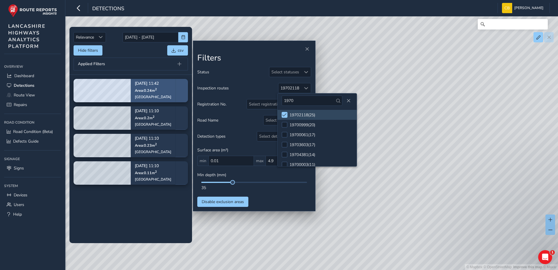
click at [170, 93] on div "[DATE] 11:42 Area: 0.24 m [STREET_ADDRESS]" at bounding box center [153, 91] width 45 height 34
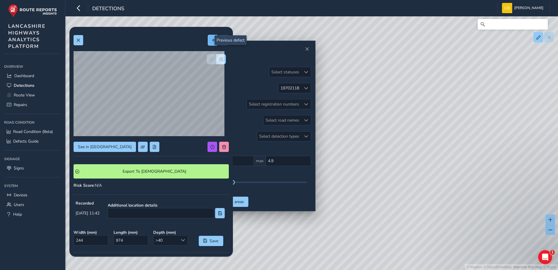
click at [211, 40] on button at bounding box center [213, 40] width 10 height 10
type input "288"
type input "706"
click at [211, 40] on button at bounding box center [213, 40] width 10 height 10
type input "303"
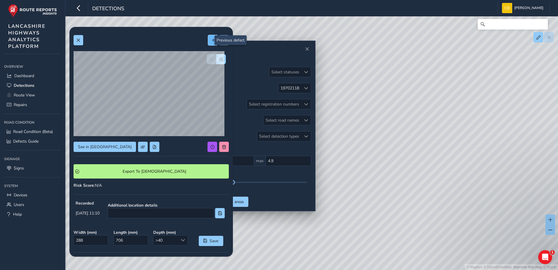
type input "755"
click at [211, 40] on button at bounding box center [213, 40] width 10 height 10
type input "239"
type input "465"
click at [211, 40] on div at bounding box center [218, 40] width 21 height 10
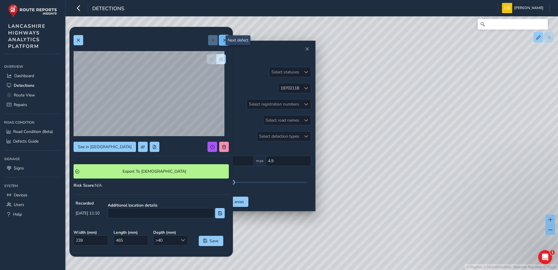
click at [219, 43] on button at bounding box center [224, 40] width 10 height 10
type input "303"
type input "755"
click at [219, 43] on button at bounding box center [224, 40] width 10 height 10
type input "288"
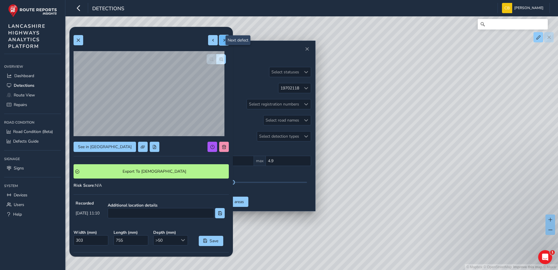
type input "706"
click at [219, 43] on button at bounding box center [224, 40] width 10 height 10
type input "244"
type input "974"
click at [216, 63] on button "button" at bounding box center [221, 59] width 10 height 10
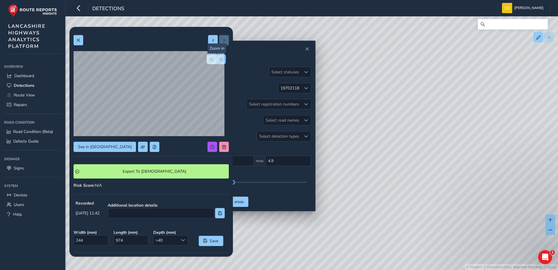
click at [216, 63] on button "button" at bounding box center [221, 59] width 10 height 10
click at [209, 61] on button "button" at bounding box center [212, 59] width 10 height 10
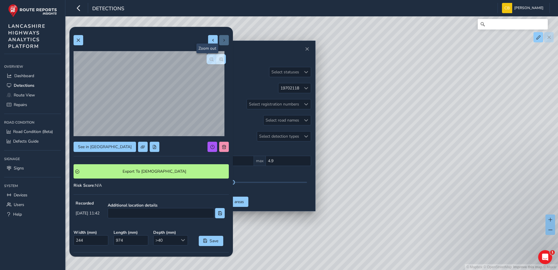
click at [209, 61] on button "button" at bounding box center [212, 59] width 10 height 10
click at [209, 61] on div at bounding box center [216, 59] width 19 height 10
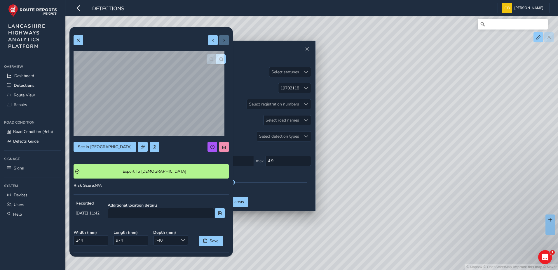
click at [149, 41] on div at bounding box center [151, 40] width 155 height 10
click at [296, 121] on div "Select road names" at bounding box center [282, 120] width 38 height 10
click at [297, 90] on div "19702118" at bounding box center [289, 88] width 19 height 6
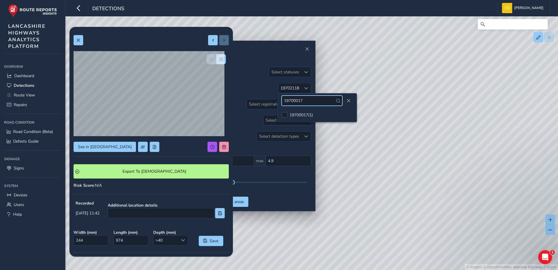
type input "19700017"
click at [285, 112] on div at bounding box center [285, 115] width 6 height 6
click at [253, 120] on div "Road Name Select road names" at bounding box center [254, 120] width 114 height 10
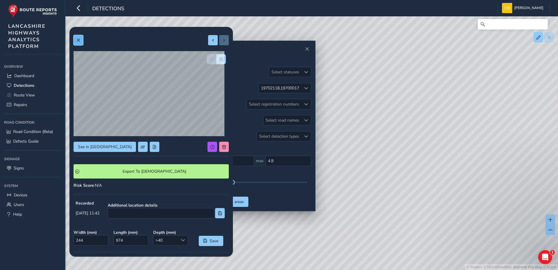
click at [82, 39] on button at bounding box center [79, 40] width 10 height 10
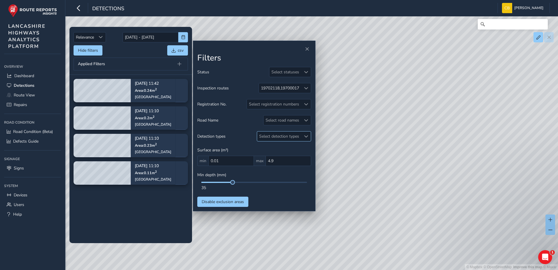
click at [296, 133] on div "Select detection types" at bounding box center [279, 136] width 44 height 10
click at [296, 122] on div "Select road names" at bounding box center [282, 120] width 38 height 10
click at [293, 144] on div "[GEOGRAPHIC_DATA] ( 4 )" at bounding box center [298, 147] width 46 height 6
click at [307, 90] on div at bounding box center [306, 88] width 10 height 10
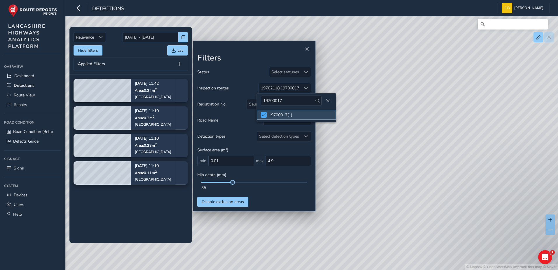
click at [266, 117] on div at bounding box center [264, 115] width 6 height 6
click at [237, 117] on div "Road Name Select road names" at bounding box center [254, 120] width 114 height 10
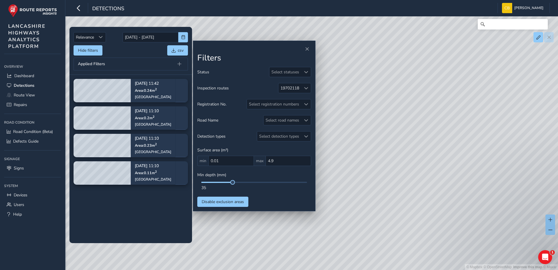
click at [130, 210] on tbody "[DATE] 11:42 Area: 0.24 m [STREET_ADDRESS] [DATE] 11:10 Area: 0.2 m [STREET_ADD…" at bounding box center [130, 159] width 123 height 168
click at [398, 172] on div "© Mapbox © OpenStreetMap Improve this map © Maxar" at bounding box center [279, 135] width 558 height 270
click at [304, 88] on span at bounding box center [306, 88] width 4 height 4
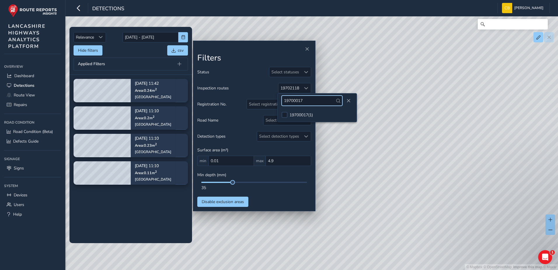
click at [305, 102] on input "19700017" at bounding box center [312, 100] width 61 height 10
click at [346, 100] on span "Close" at bounding box center [348, 101] width 4 height 4
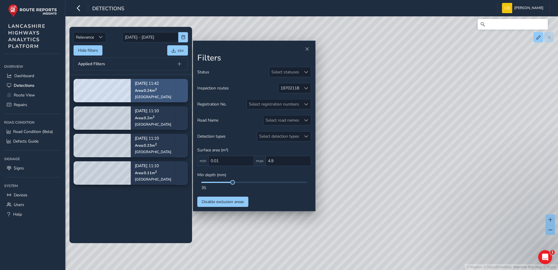
click at [141, 96] on div "[GEOGRAPHIC_DATA]" at bounding box center [153, 97] width 36 height 5
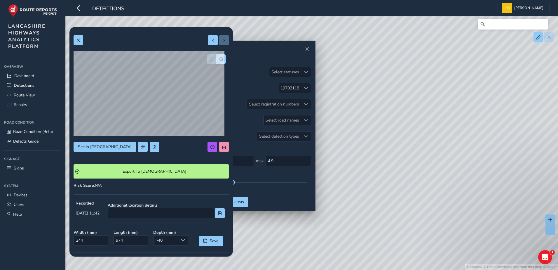
drag, startPoint x: 423, startPoint y: 130, endPoint x: 418, endPoint y: 132, distance: 5.4
click at [418, 132] on div "© Mapbox © OpenStreetMap Improve this map © Maxar" at bounding box center [279, 135] width 558 height 270
drag, startPoint x: 438, startPoint y: 95, endPoint x: 508, endPoint y: 96, distance: 70.0
click at [508, 96] on div "© Mapbox © OpenStreetMap Improve this map © Maxar" at bounding box center [279, 135] width 558 height 270
drag, startPoint x: 357, startPoint y: 100, endPoint x: 539, endPoint y: 83, distance: 183.1
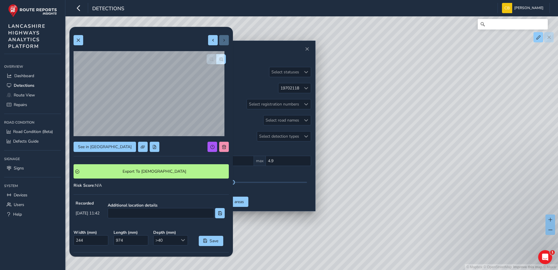
click at [539, 83] on div "© Mapbox © OpenStreetMap Improve this map © Maxar" at bounding box center [279, 135] width 558 height 270
drag, startPoint x: 464, startPoint y: 95, endPoint x: 463, endPoint y: 170, distance: 74.7
click at [463, 170] on div "© Mapbox © OpenStreetMap Improve this map © Maxar" at bounding box center [279, 135] width 558 height 270
drag, startPoint x: 412, startPoint y: 152, endPoint x: 342, endPoint y: 138, distance: 71.4
click at [342, 138] on div "© Mapbox © OpenStreetMap Improve this map © Maxar" at bounding box center [279, 135] width 558 height 270
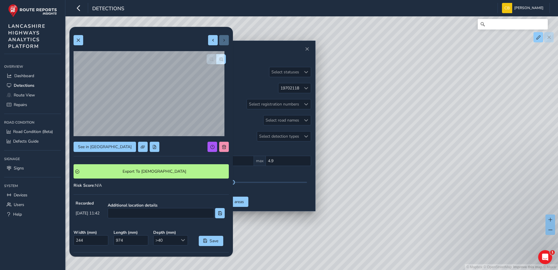
drag, startPoint x: 411, startPoint y: 148, endPoint x: 380, endPoint y: 144, distance: 30.5
click at [380, 144] on div "© Mapbox © OpenStreetMap Improve this map © Maxar" at bounding box center [279, 135] width 558 height 270
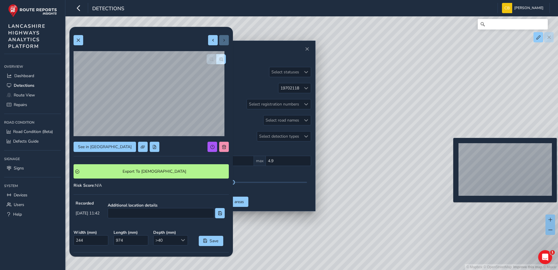
click at [455, 153] on div "© Mapbox © OpenStreetMap Improve this map © Maxar" at bounding box center [279, 135] width 558 height 270
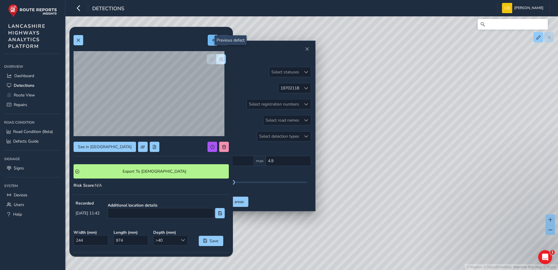
click at [211, 43] on button at bounding box center [213, 40] width 10 height 10
type input "288"
type input "706"
click at [210, 42] on button at bounding box center [213, 40] width 10 height 10
type input "303"
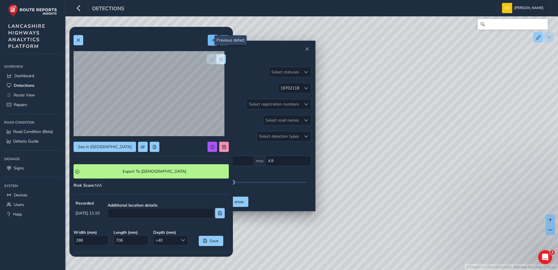
type input "755"
click at [222, 41] on span at bounding box center [224, 40] width 4 height 4
type input "288"
type input "706"
click at [222, 41] on span at bounding box center [224, 40] width 4 height 4
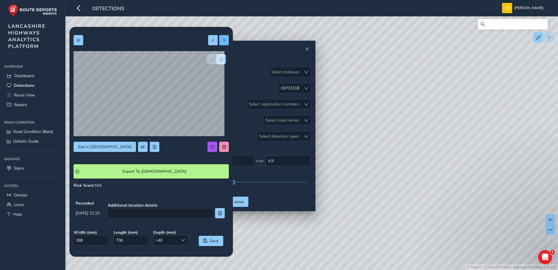
type input "244"
type input "974"
click at [218, 41] on div at bounding box center [218, 40] width 21 height 10
click at [216, 62] on button "button" at bounding box center [221, 59] width 10 height 10
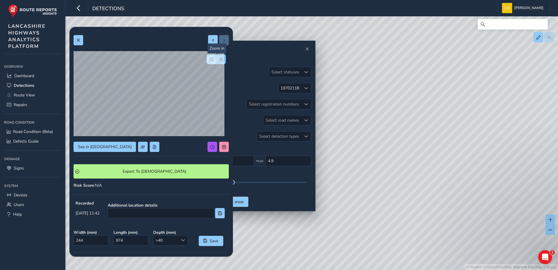
click at [216, 62] on button "button" at bounding box center [221, 59] width 10 height 10
click at [209, 63] on button "button" at bounding box center [212, 59] width 10 height 10
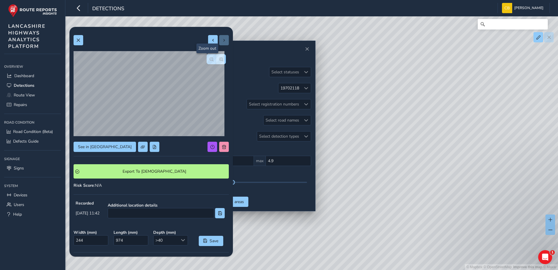
click at [209, 63] on button "button" at bounding box center [212, 59] width 10 height 10
click at [209, 63] on div at bounding box center [216, 59] width 19 height 10
click at [219, 57] on span "button" at bounding box center [221, 59] width 4 height 4
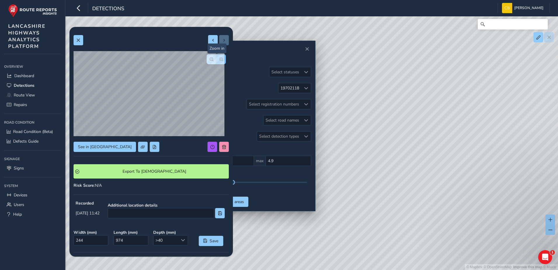
click at [219, 57] on span "button" at bounding box center [221, 59] width 4 height 4
click at [209, 58] on span "button" at bounding box center [211, 59] width 4 height 4
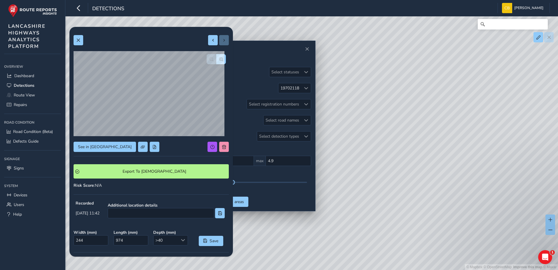
click at [209, 58] on div at bounding box center [216, 59] width 19 height 10
click at [208, 43] on button at bounding box center [213, 40] width 10 height 10
type input "288"
type input "706"
click at [222, 39] on span at bounding box center [224, 40] width 4 height 4
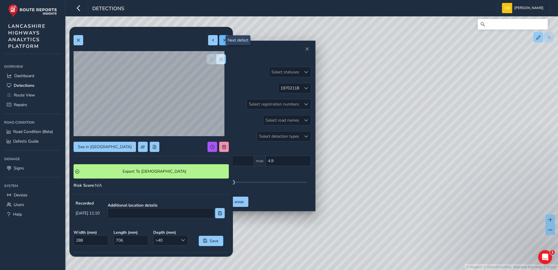
type input "244"
type input "974"
click at [216, 61] on button "button" at bounding box center [221, 59] width 10 height 10
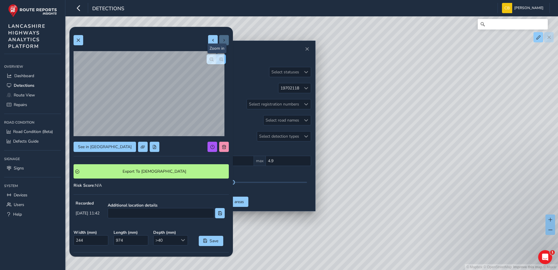
click at [216, 61] on button "button" at bounding box center [221, 59] width 10 height 10
click at [106, 146] on span "See in [GEOGRAPHIC_DATA]" at bounding box center [105, 147] width 54 height 6
click at [209, 58] on span "button" at bounding box center [211, 59] width 4 height 4
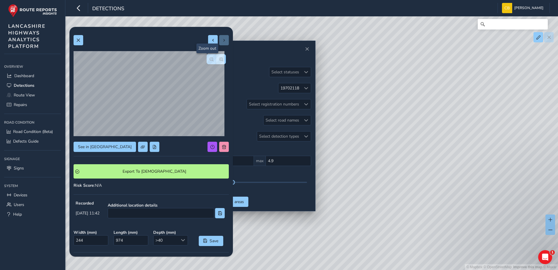
click at [209, 58] on span "button" at bounding box center [211, 59] width 4 height 4
click at [219, 59] on span "button" at bounding box center [221, 59] width 4 height 4
click at [209, 60] on span "button" at bounding box center [211, 59] width 4 height 4
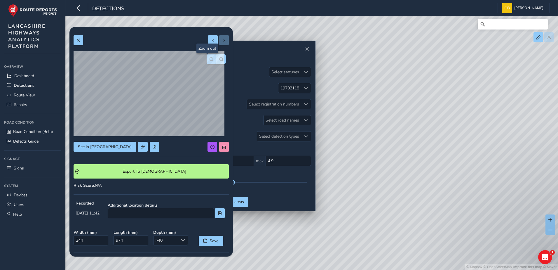
click at [209, 60] on span "button" at bounding box center [211, 59] width 4 height 4
click at [207, 60] on div at bounding box center [216, 59] width 19 height 10
click at [211, 42] on span at bounding box center [213, 40] width 4 height 4
type input "288"
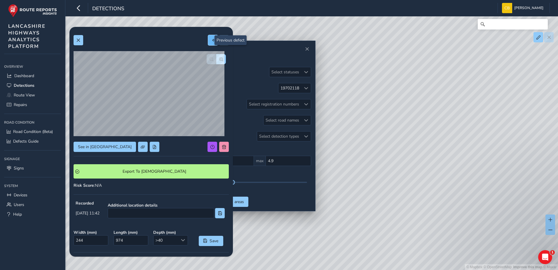
type input "706"
click at [211, 38] on span at bounding box center [213, 40] width 4 height 4
type input "303"
type input "755"
click at [303, 87] on div at bounding box center [306, 88] width 10 height 10
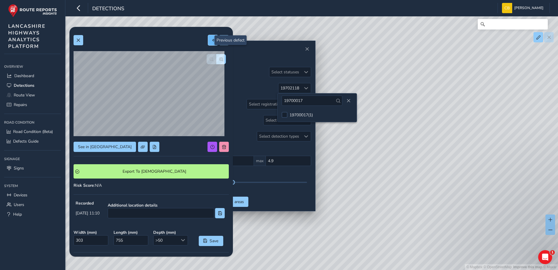
click at [210, 43] on button at bounding box center [213, 40] width 10 height 10
type input "239"
type input "465"
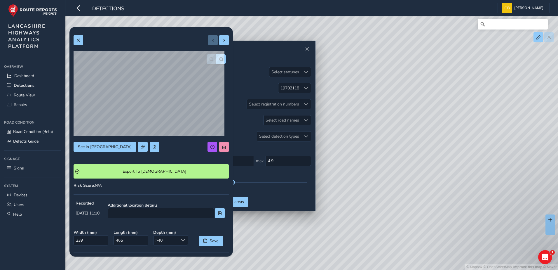
click at [210, 43] on div at bounding box center [218, 40] width 21 height 10
click at [219, 42] on button at bounding box center [224, 40] width 10 height 10
type input "303"
type input "755"
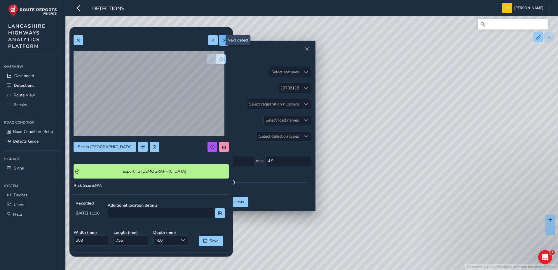
click at [219, 42] on button at bounding box center [224, 40] width 10 height 10
type input "288"
type input "706"
click at [219, 42] on button at bounding box center [224, 40] width 10 height 10
type input "244"
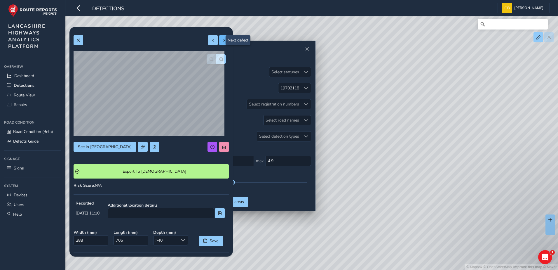
type input "974"
click at [219, 42] on div at bounding box center [218, 40] width 21 height 10
click at [304, 89] on span at bounding box center [306, 88] width 4 height 4
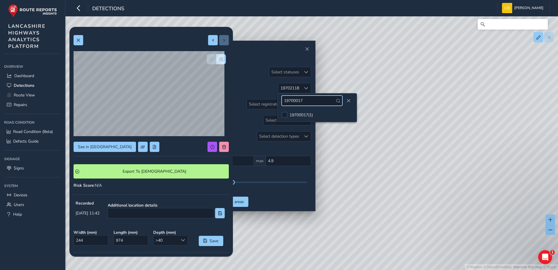
click at [310, 100] on input "19700017" at bounding box center [312, 100] width 61 height 10
click at [285, 115] on div at bounding box center [285, 115] width 6 height 6
click at [308, 101] on input "19704401" at bounding box center [312, 100] width 61 height 10
type input "197021"
click at [287, 114] on div at bounding box center [285, 115] width 6 height 6
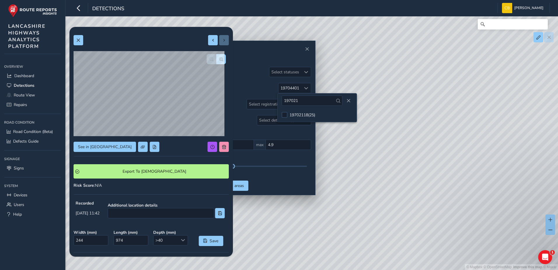
click at [243, 89] on div "Inspection routes 19704401" at bounding box center [254, 88] width 114 height 10
click at [76, 42] on button at bounding box center [79, 40] width 10 height 10
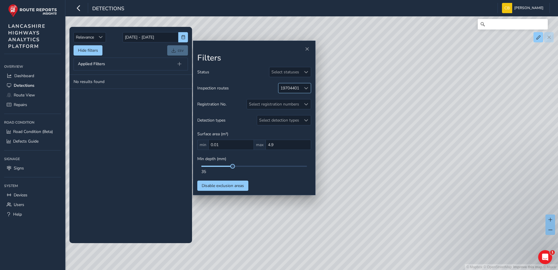
click at [308, 90] on div at bounding box center [306, 88] width 10 height 10
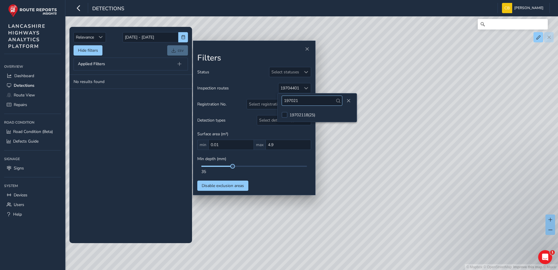
click at [306, 99] on input "197021" at bounding box center [312, 100] width 61 height 10
click at [283, 116] on span at bounding box center [284, 115] width 4 height 4
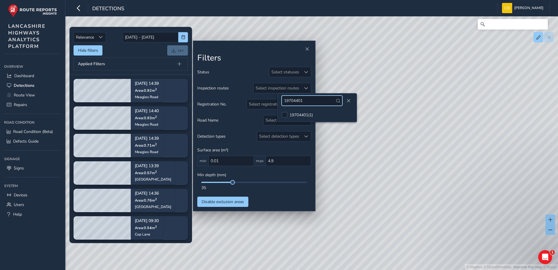
click at [305, 102] on input "19704401" at bounding box center [312, 100] width 61 height 10
click at [299, 112] on div "19704381 ( 14 )" at bounding box center [302, 115] width 26 height 6
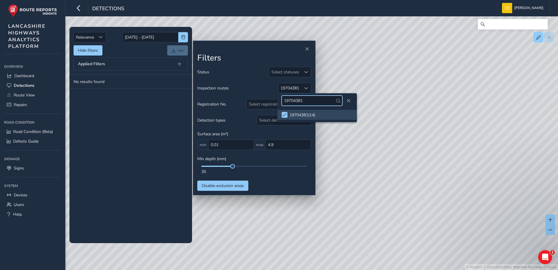
click at [321, 100] on input "19704381" at bounding box center [312, 100] width 61 height 10
type input "19704381"
click at [285, 114] on span at bounding box center [284, 115] width 4 height 4
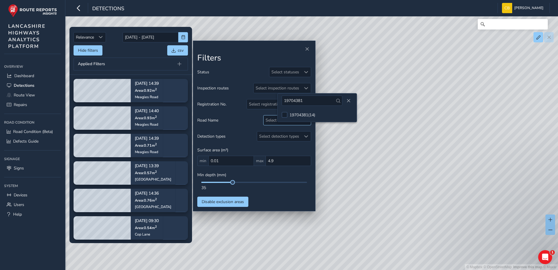
click at [270, 121] on div "Select road names" at bounding box center [282, 120] width 38 height 10
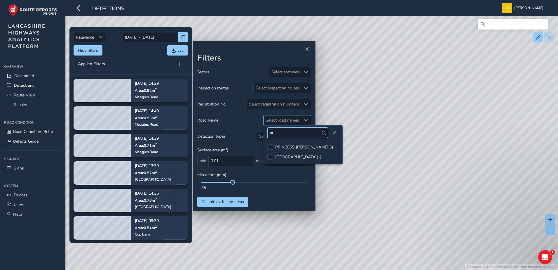
type input "p"
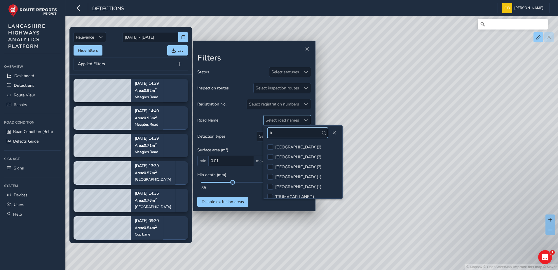
type input "t"
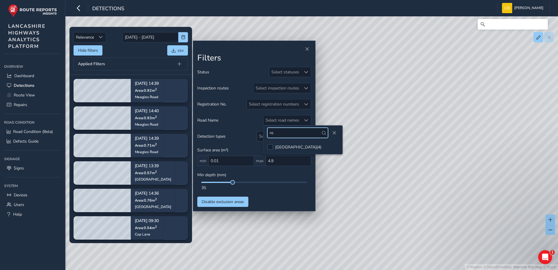
type input "r"
type input "b"
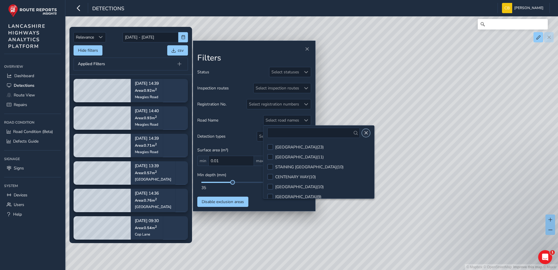
click at [366, 131] on span "Close" at bounding box center [366, 133] width 4 height 4
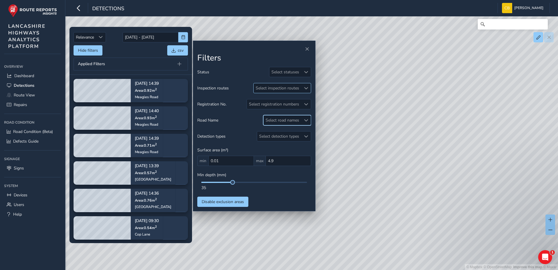
click at [287, 89] on div "Select inspection routes" at bounding box center [278, 88] width 48 height 10
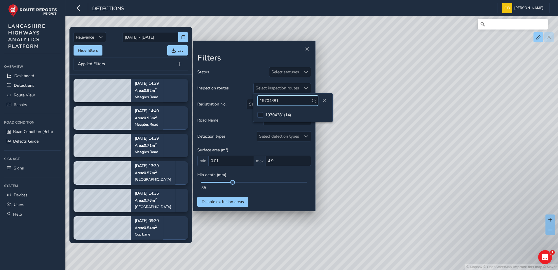
click at [284, 99] on input "19704381" at bounding box center [287, 100] width 61 height 10
click at [264, 117] on li "19700013 ( 1 )" at bounding box center [292, 115] width 79 height 10
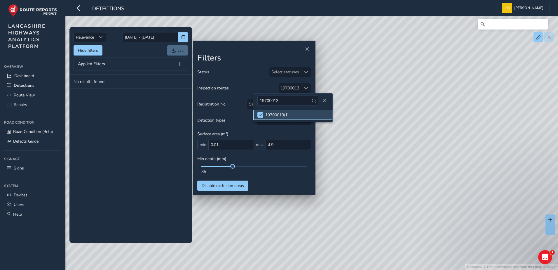
click at [264, 116] on li "19700013 ( 1 )" at bounding box center [292, 115] width 79 height 10
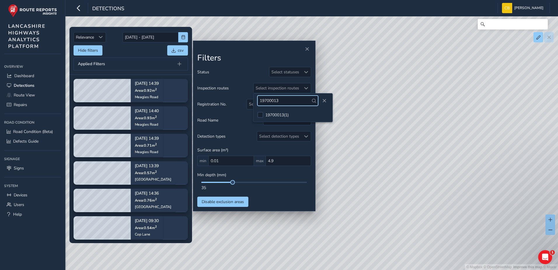
click at [291, 97] on input "19700013" at bounding box center [287, 100] width 61 height 10
type input "19700010"
click at [261, 113] on div at bounding box center [260, 115] width 6 height 6
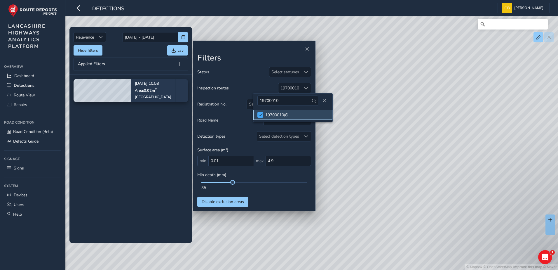
click at [261, 113] on span at bounding box center [260, 115] width 4 height 4
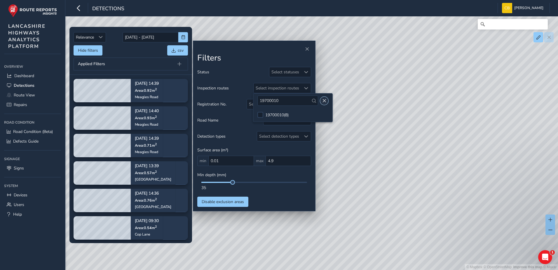
click at [322, 102] on span "Close" at bounding box center [324, 101] width 4 height 4
click at [303, 95] on div "Status Select statuses Inspection routes Select inspection routes Registration …" at bounding box center [254, 137] width 114 height 140
click at [302, 94] on div "Status Select statuses Inspection routes Select inspection routes Registration …" at bounding box center [254, 137] width 114 height 140
click at [302, 92] on div at bounding box center [306, 88] width 10 height 10
click at [293, 102] on input "19700010" at bounding box center [287, 100] width 61 height 10
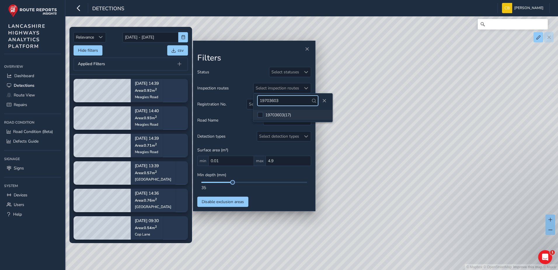
type input "19703603"
click at [257, 111] on li "19703603 ( 17 )" at bounding box center [292, 115] width 79 height 10
